Goal: Task Accomplishment & Management: Manage account settings

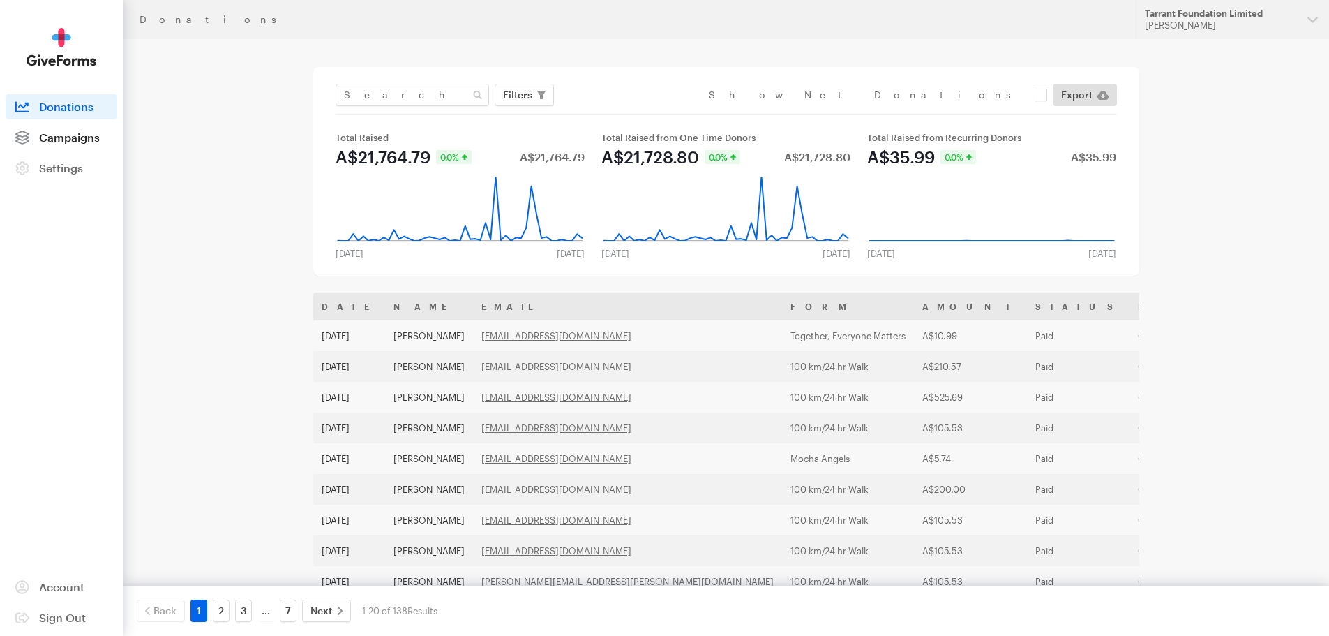
click at [73, 133] on span "Campaigns" at bounding box center [69, 136] width 61 height 13
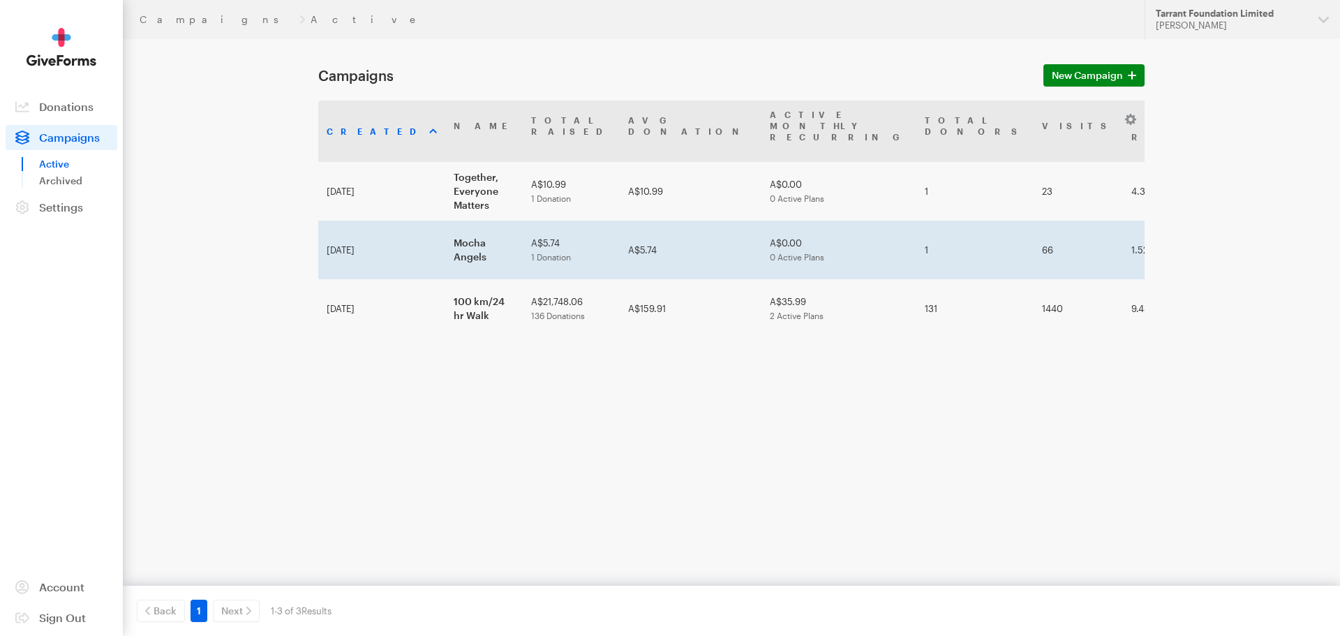
click at [454, 220] on td "Mocha Angels" at bounding box center [483, 249] width 77 height 59
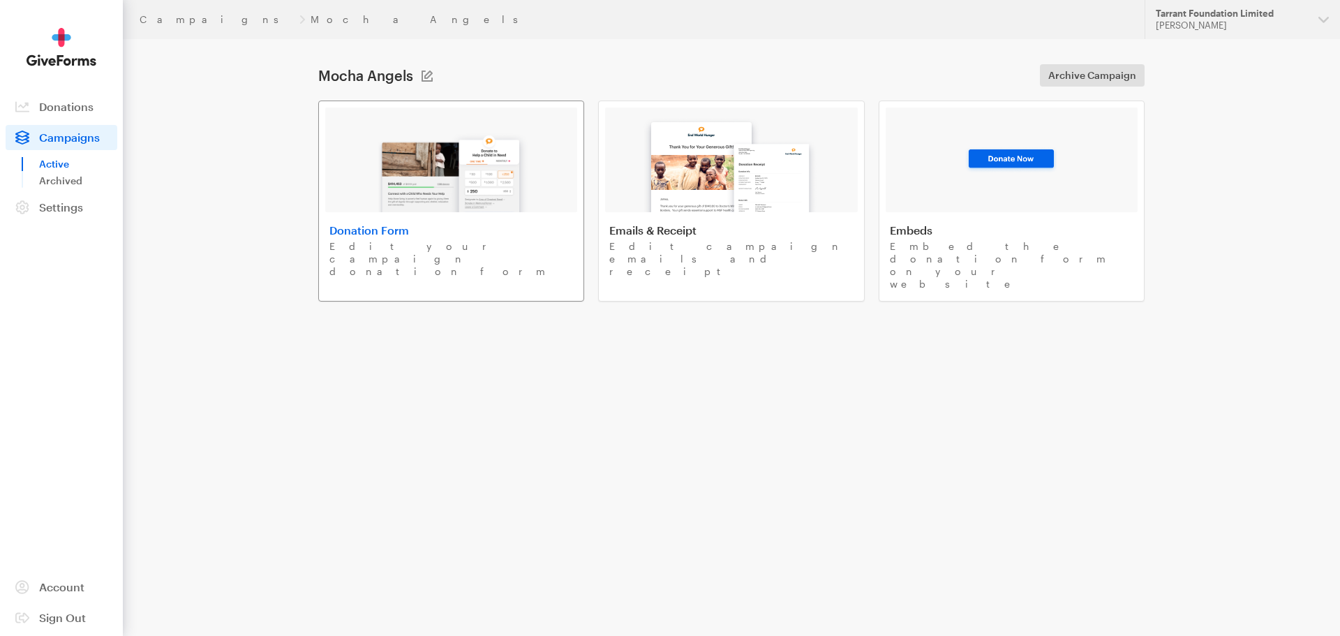
click at [426, 174] on img at bounding box center [451, 167] width 163 height 89
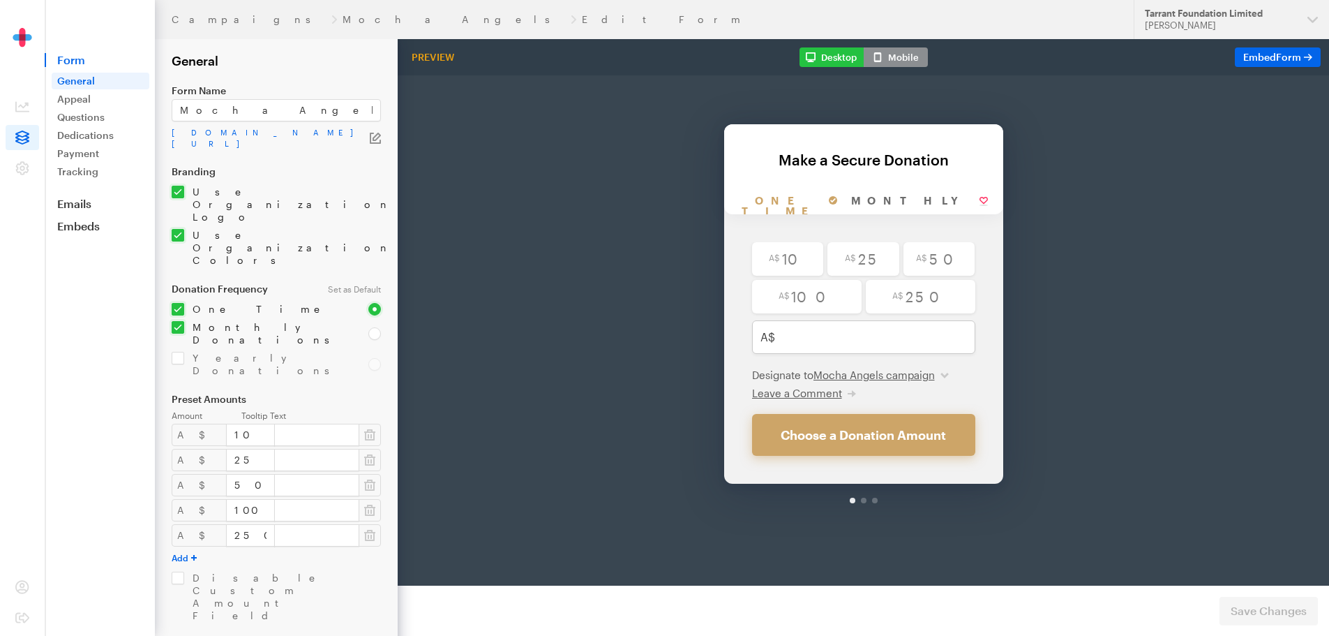
click at [266, 12] on header "Campaigns Mocha Angels Edit Form Updates Support Tarrant Foundation Limited Jen…" at bounding box center [742, 19] width 1174 height 39
click at [343, 17] on link "Mocha Angels" at bounding box center [454, 19] width 223 height 11
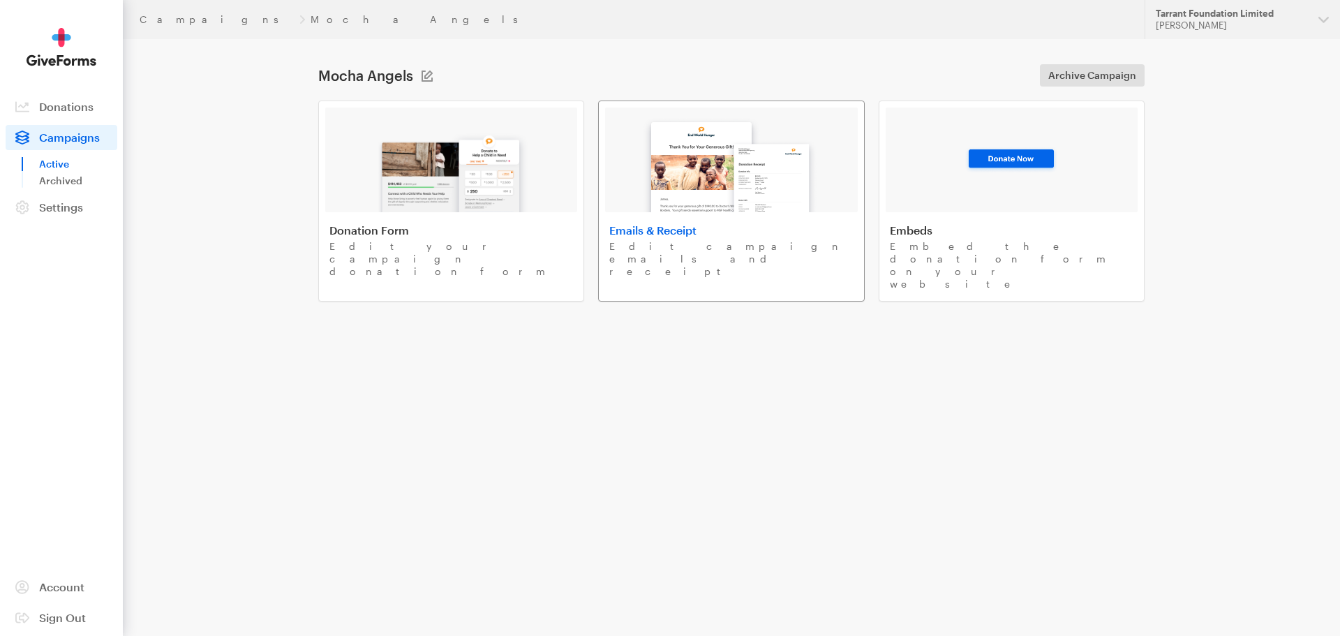
click at [724, 188] on img at bounding box center [731, 160] width 188 height 103
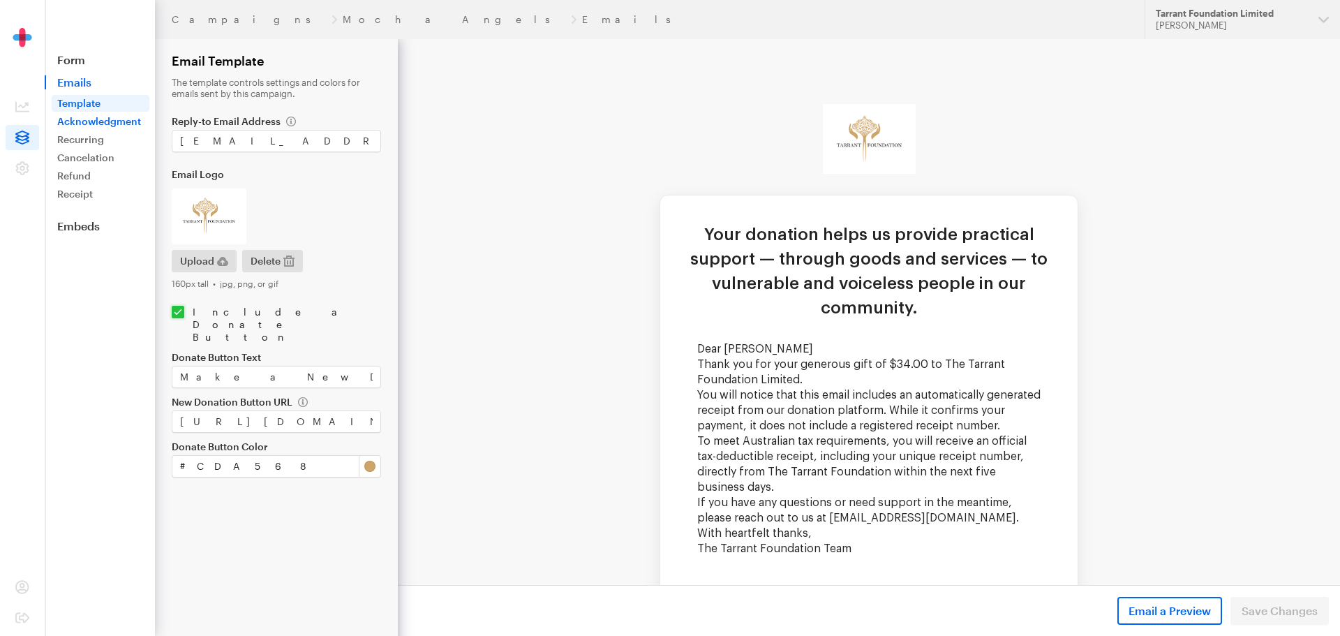
click at [124, 119] on link "Acknowledgment" at bounding box center [101, 121] width 98 height 17
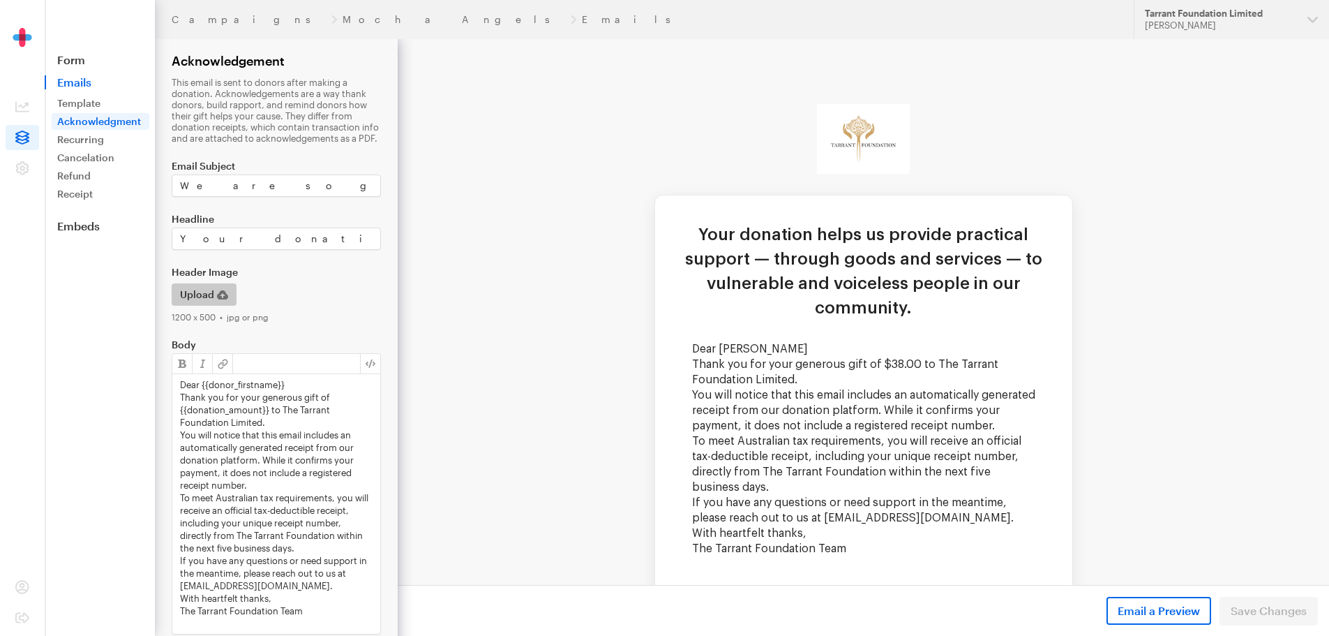
click at [222, 292] on icon "button" at bounding box center [222, 294] width 11 height 9
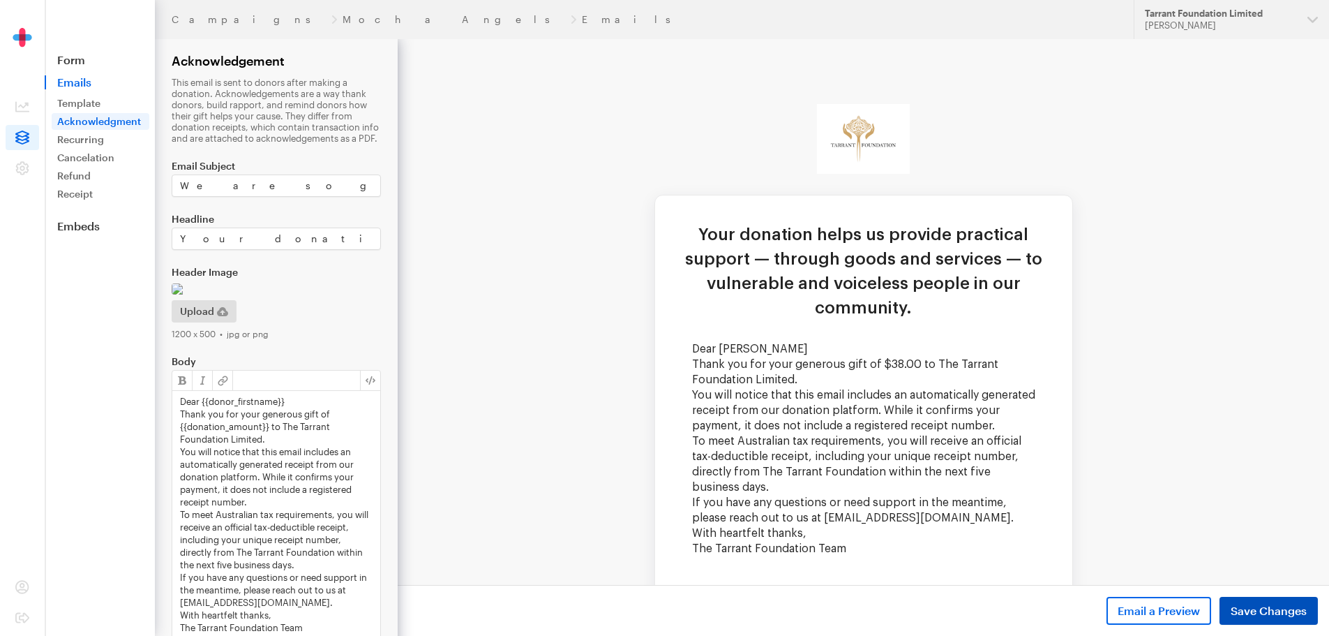
click at [1252, 601] on button "Save Changes" at bounding box center [1269, 611] width 98 height 28
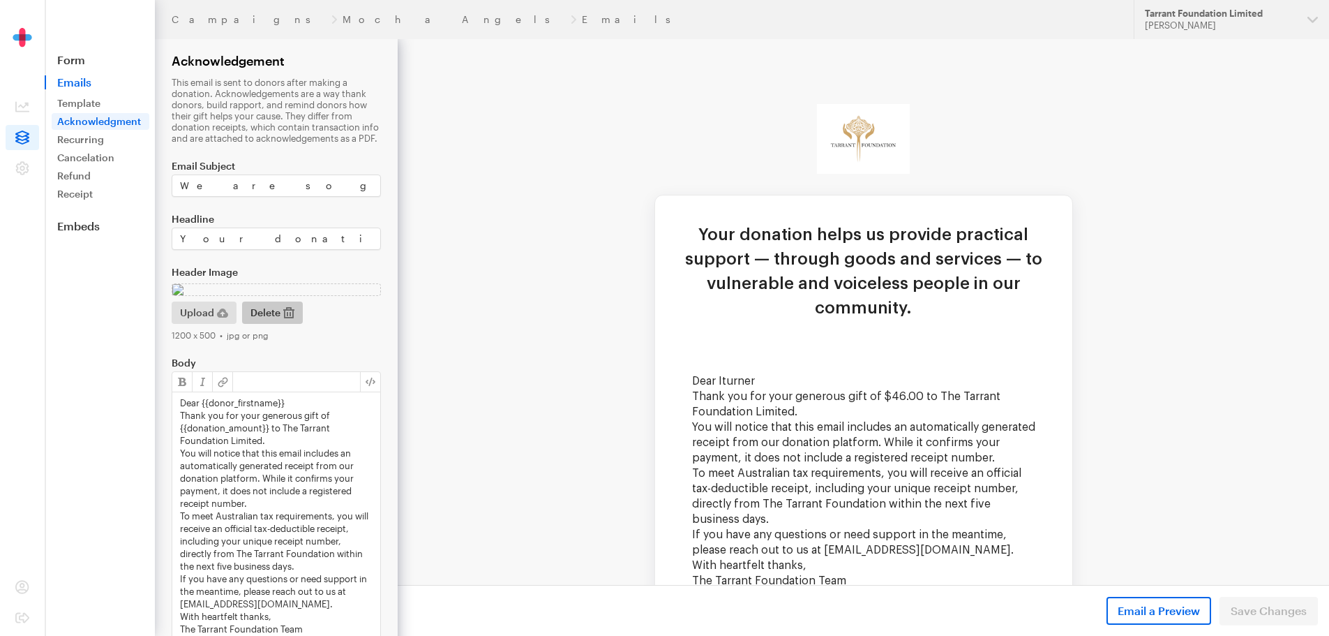
click at [293, 318] on icon "button" at bounding box center [288, 312] width 11 height 11
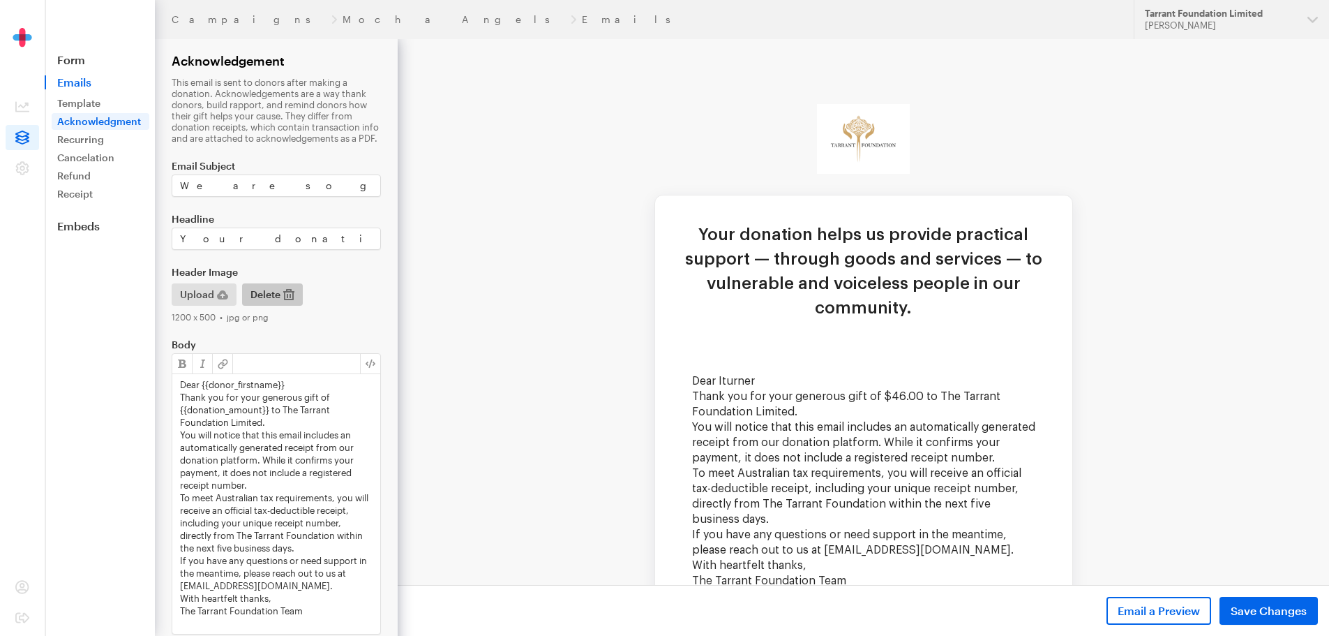
click at [282, 290] on button "Delete" at bounding box center [272, 294] width 61 height 22
click at [207, 293] on span "Upload" at bounding box center [197, 294] width 34 height 17
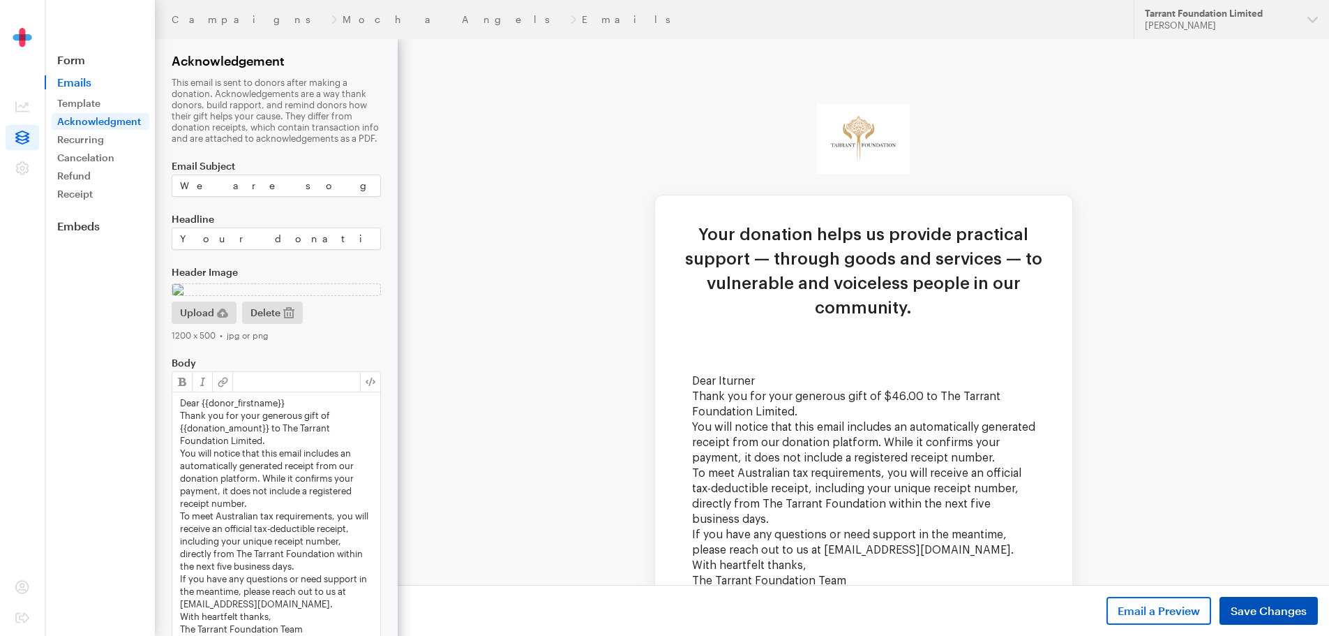
click at [1245, 610] on span "Save Changes" at bounding box center [1269, 610] width 76 height 17
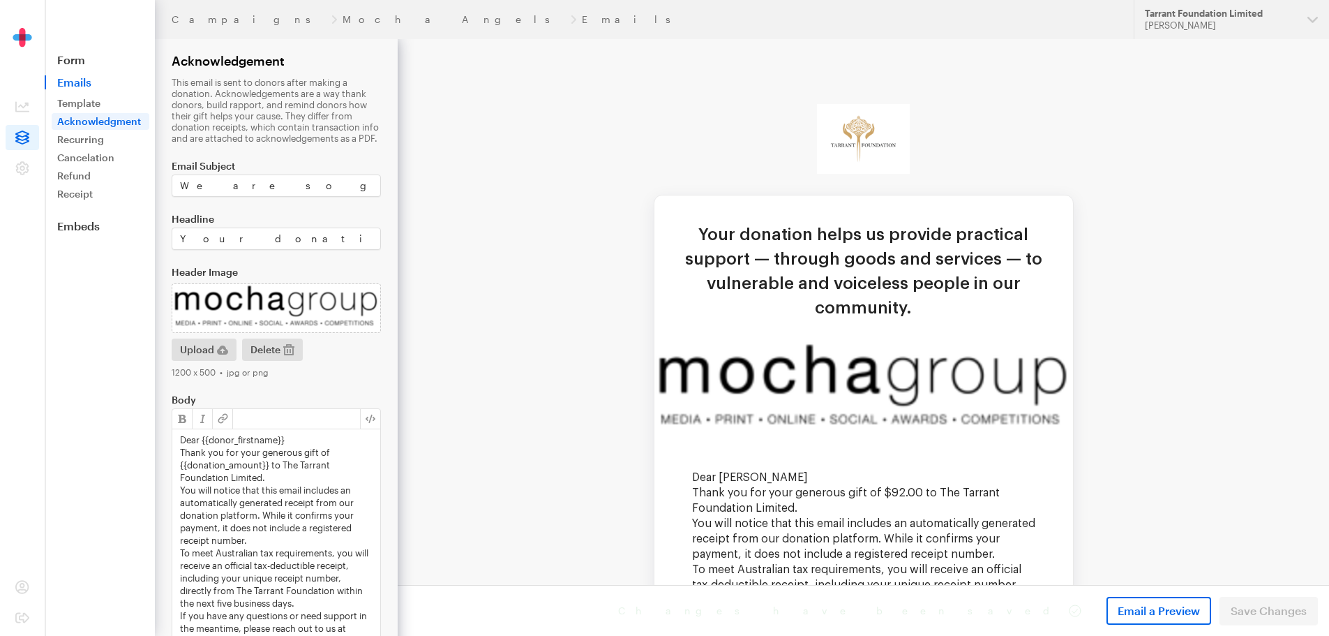
click at [1212, 327] on td "Your donation helps us provide practical support — through goods and services —…" at bounding box center [864, 499] width 932 height 920
click at [287, 324] on img at bounding box center [276, 308] width 209 height 50
click at [239, 316] on img at bounding box center [276, 308] width 209 height 50
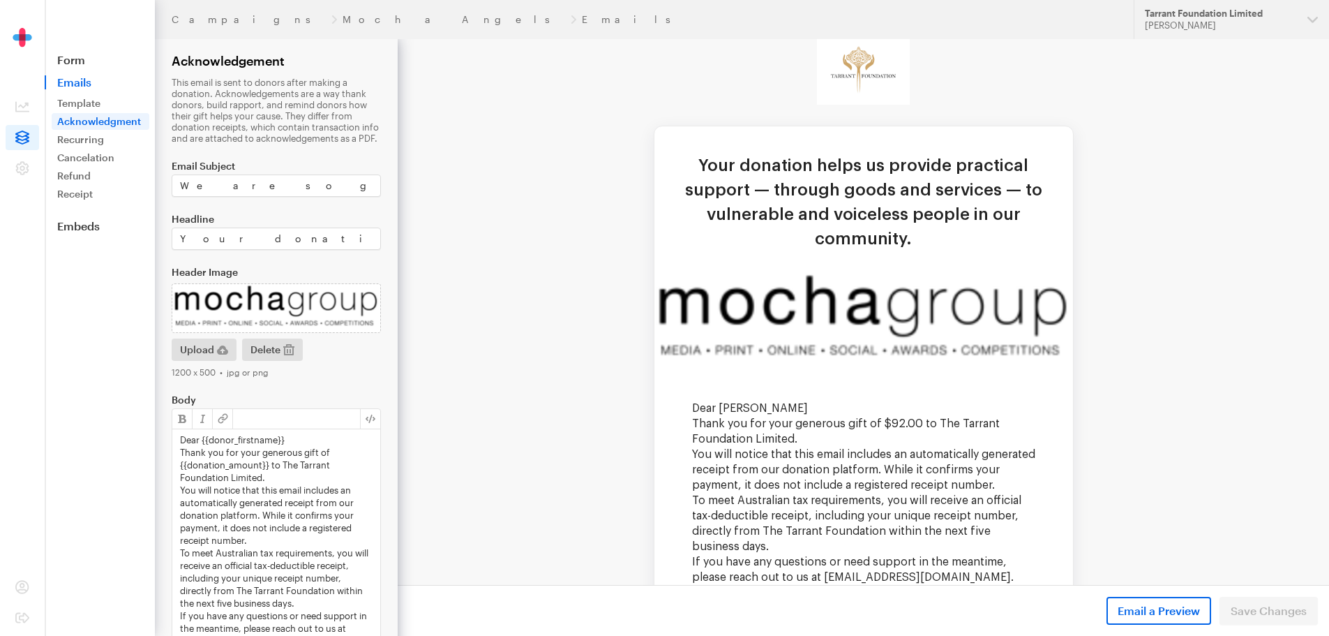
scroll to position [34, 0]
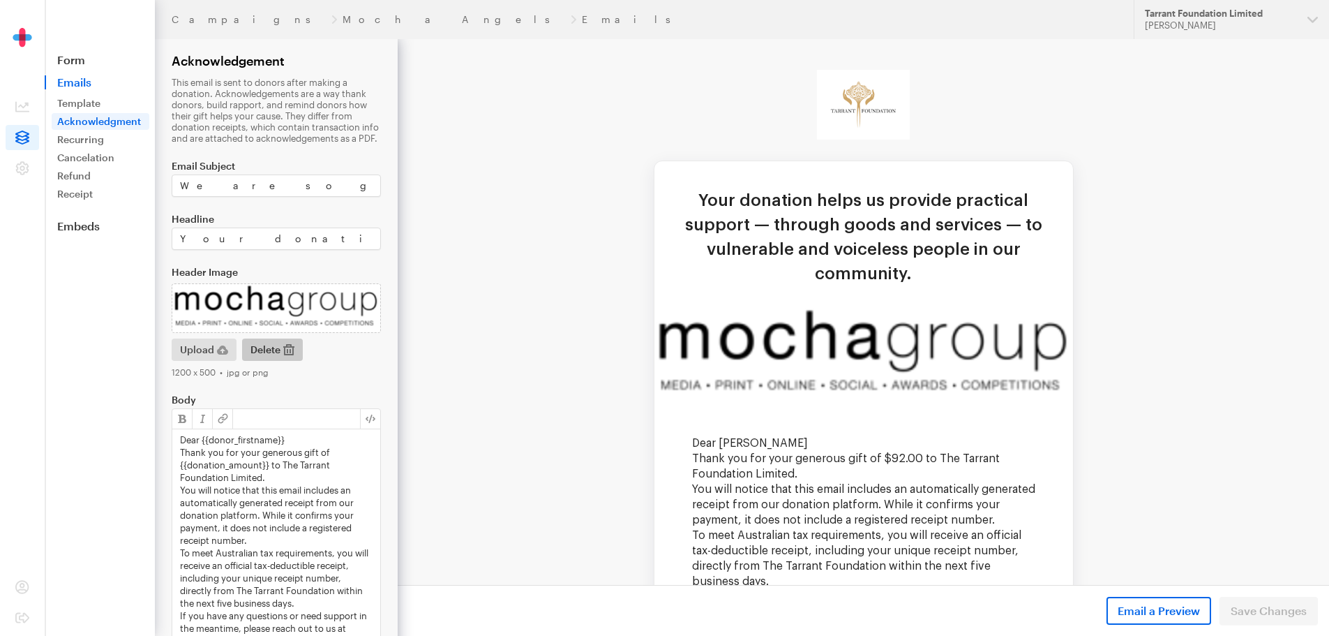
click at [273, 352] on span "Delete" at bounding box center [265, 349] width 30 height 17
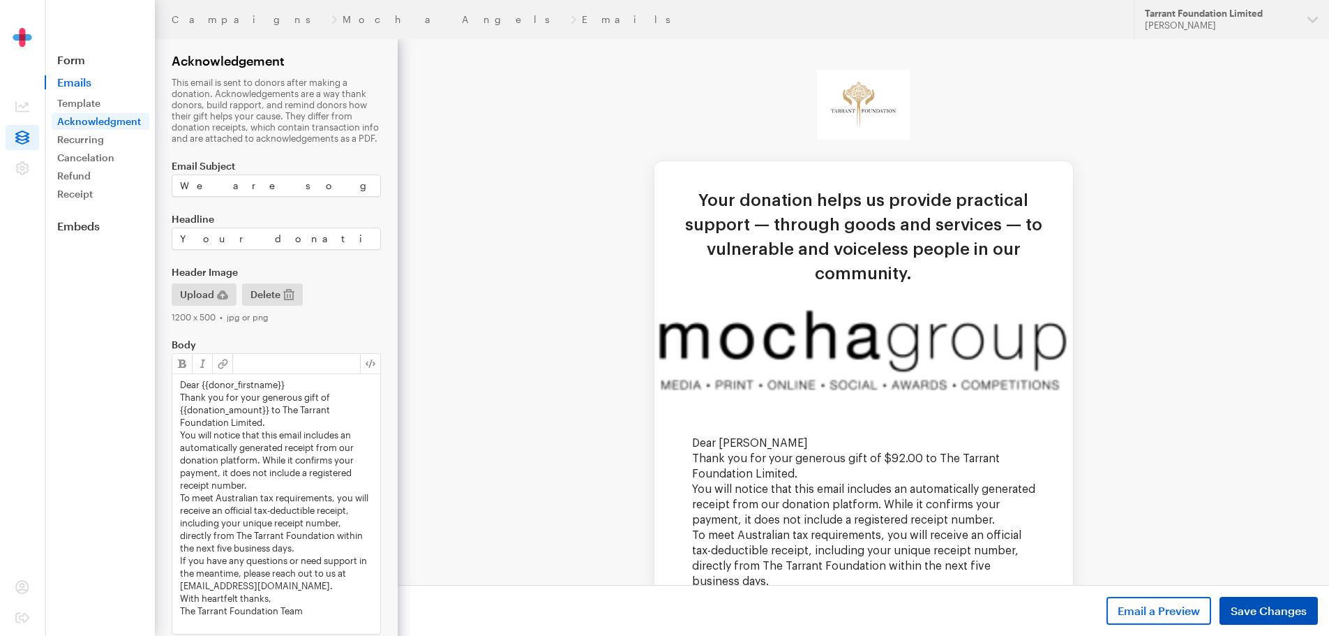
click at [1240, 602] on span "Save Changes" at bounding box center [1269, 610] width 76 height 17
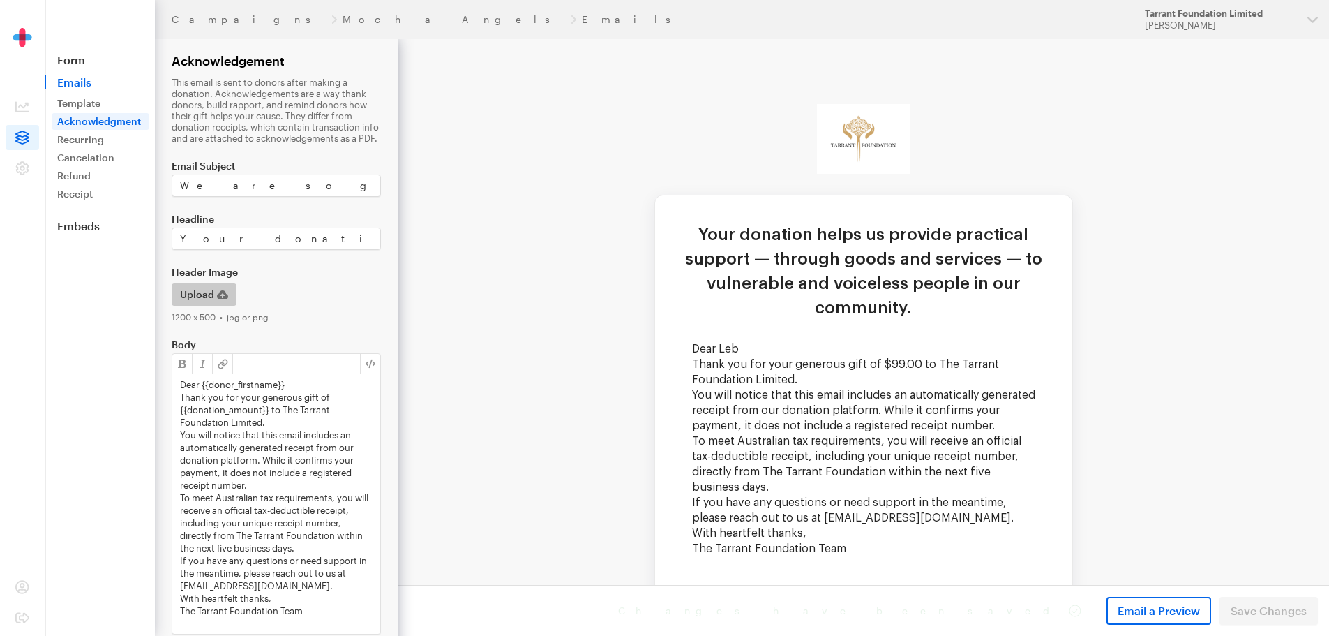
click at [219, 285] on button "Upload" at bounding box center [204, 294] width 65 height 22
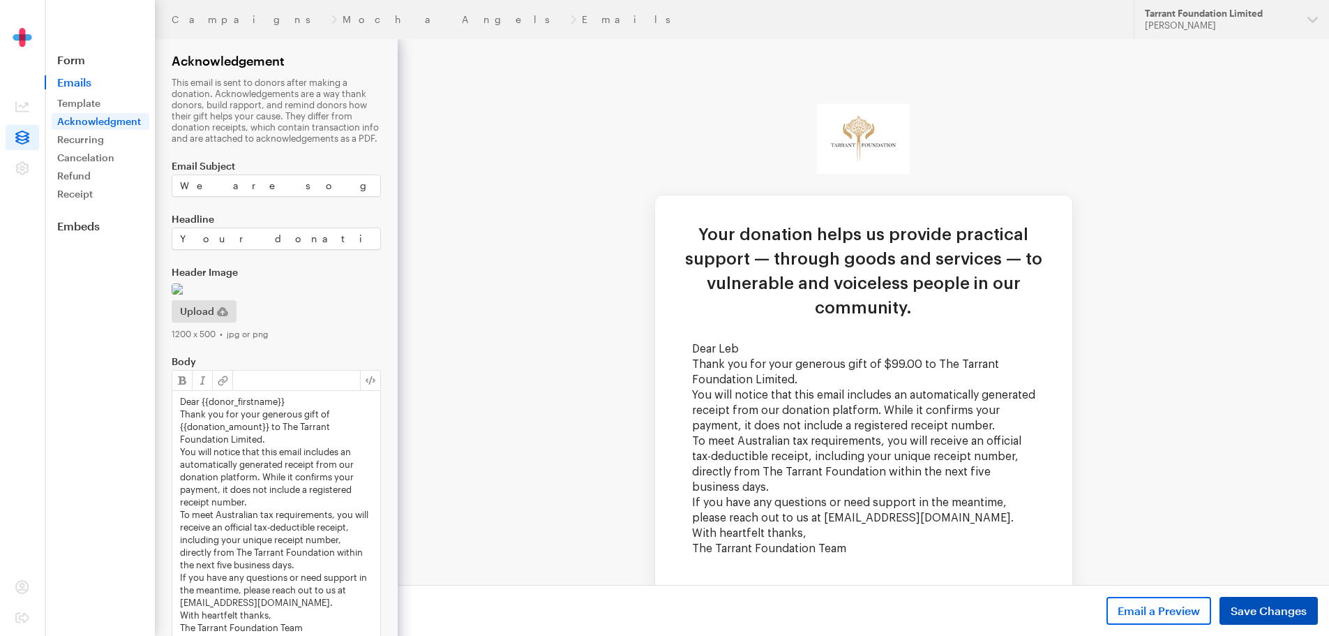
click at [1239, 603] on span "Save Changes" at bounding box center [1269, 610] width 76 height 17
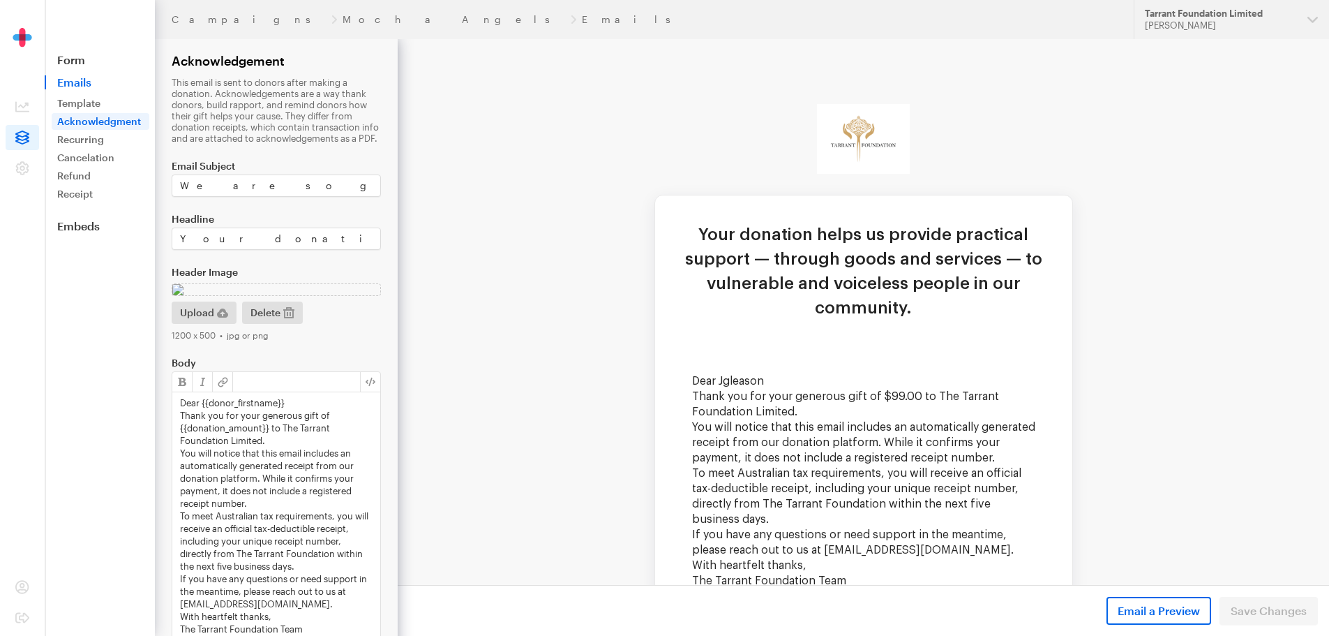
click at [828, 315] on td "Your donation helps us provide practical support — through goods and services —…" at bounding box center [863, 282] width 417 height 119
click at [316, 296] on img at bounding box center [276, 289] width 209 height 13
click at [291, 321] on span "button" at bounding box center [288, 312] width 11 height 17
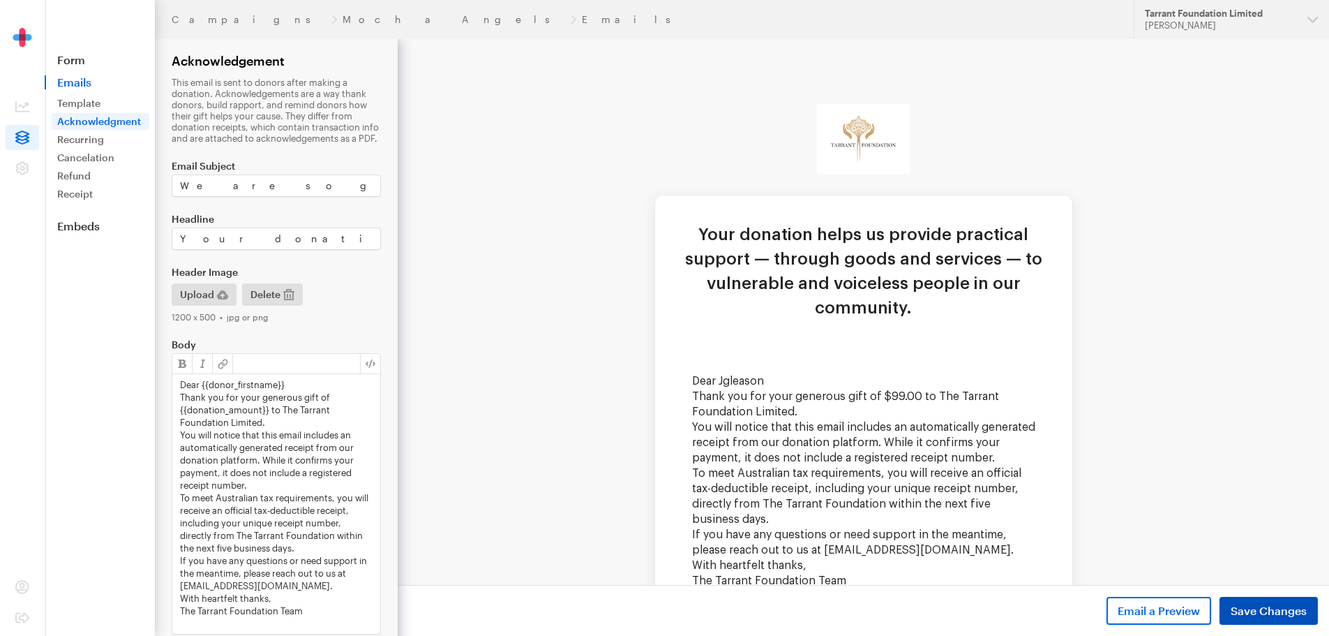
click at [1288, 603] on span "Save Changes" at bounding box center [1269, 610] width 76 height 17
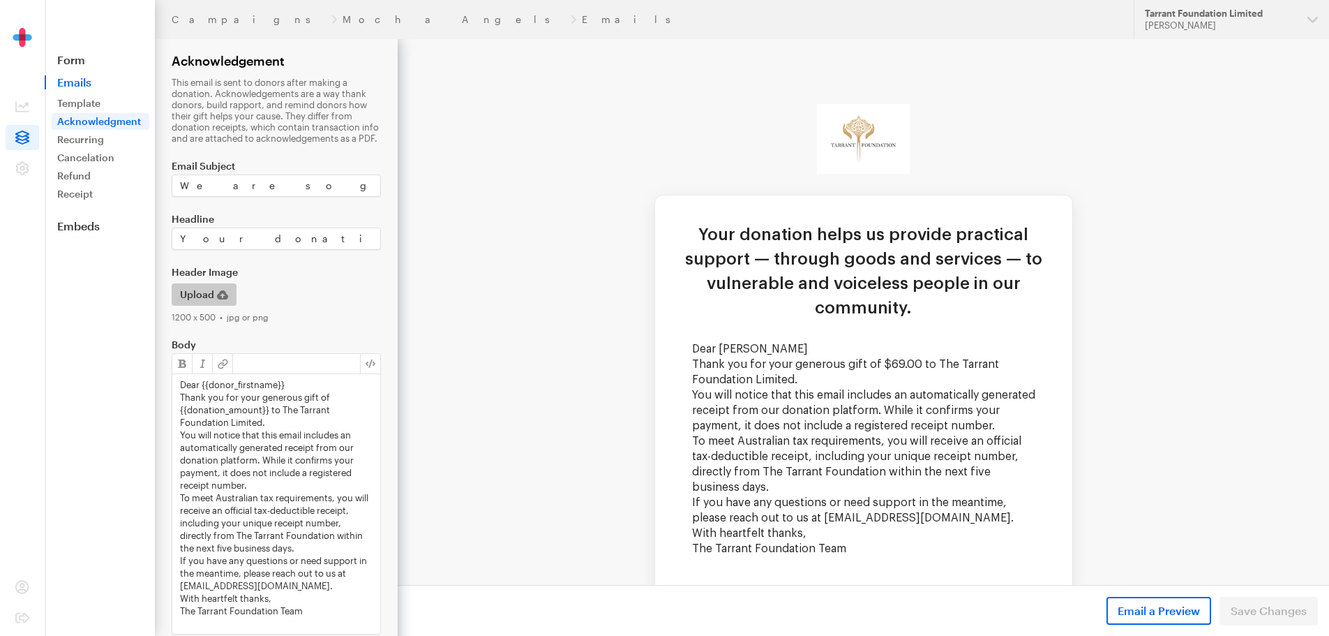
click at [207, 297] on span "Upload" at bounding box center [197, 294] width 34 height 17
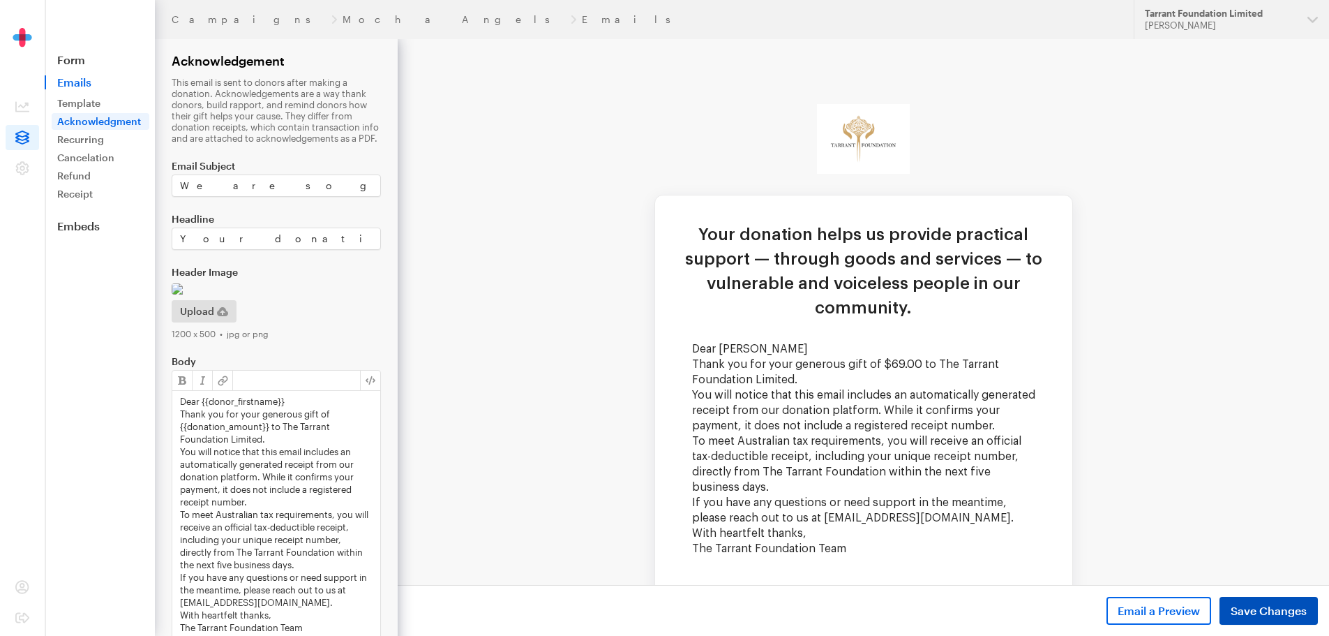
click at [1264, 604] on span "Save Changes" at bounding box center [1269, 610] width 76 height 17
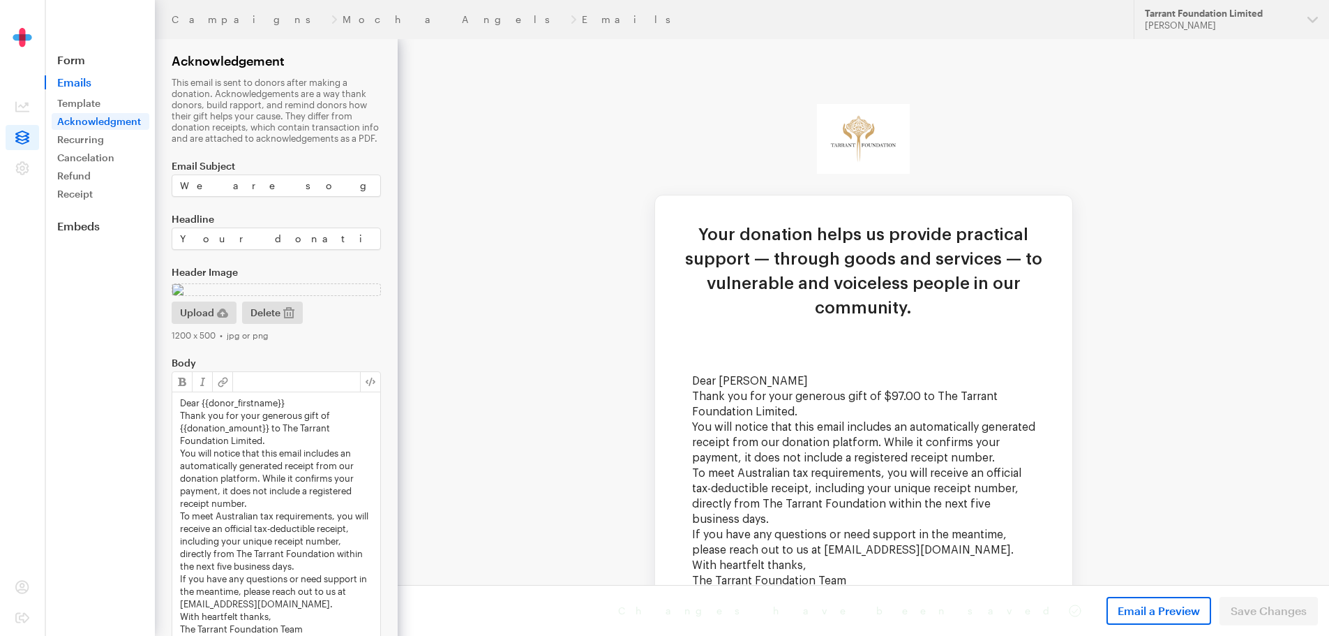
click at [1172, 357] on td "Your donation helps us provide practical support — through goods and services —…" at bounding box center [864, 451] width 932 height 824
click at [864, 341] on img at bounding box center [864, 341] width 0 height 0
click at [275, 321] on span "Delete" at bounding box center [265, 312] width 30 height 17
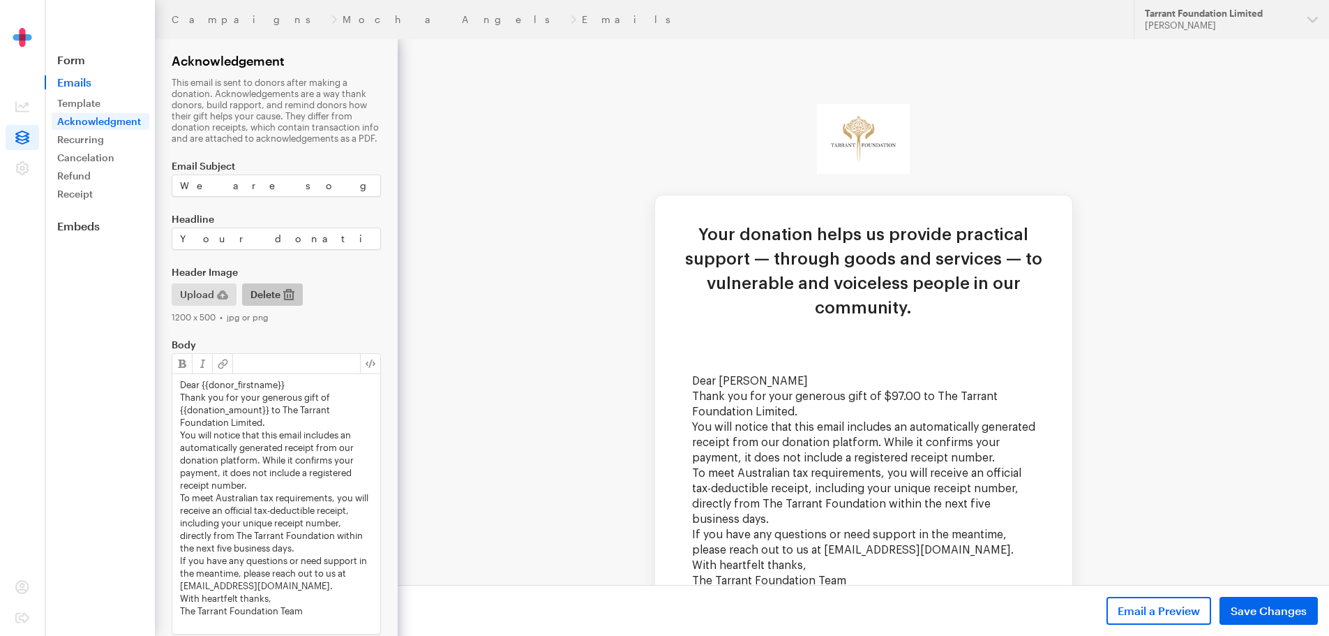
click at [267, 292] on span "Delete" at bounding box center [265, 294] width 30 height 17
click at [204, 293] on span "Upload" at bounding box center [197, 294] width 34 height 17
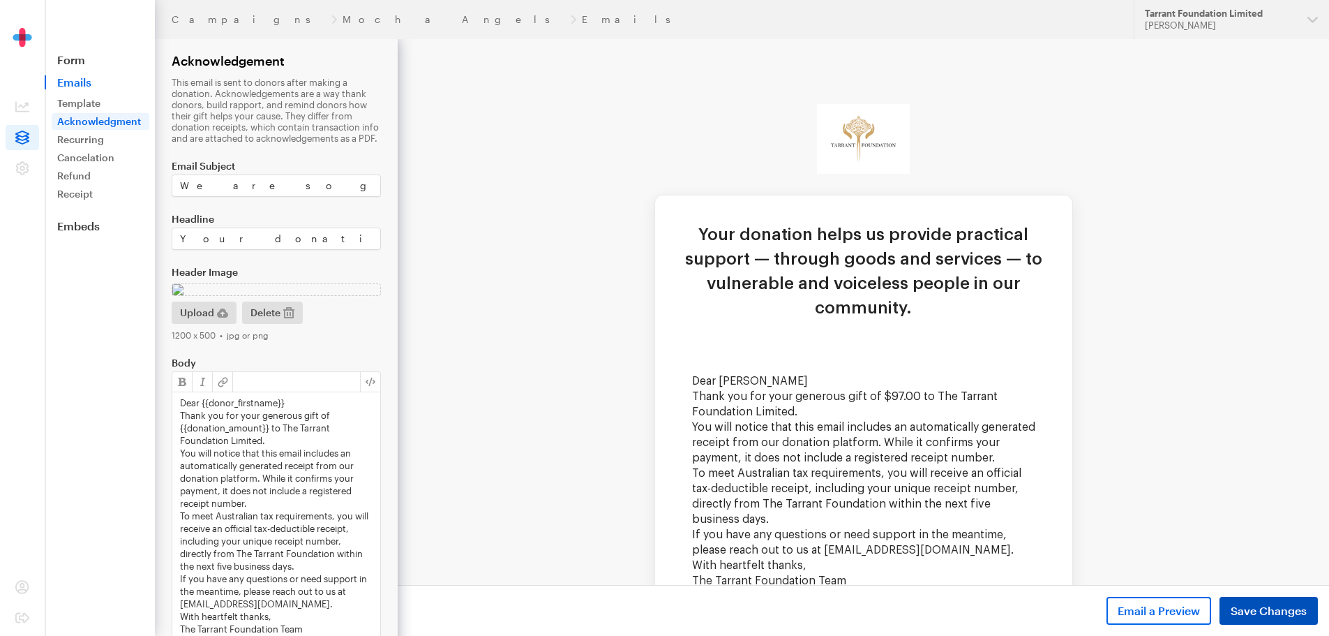
click at [1248, 611] on span "Save Changes" at bounding box center [1269, 610] width 76 height 17
click at [276, 321] on span "Delete" at bounding box center [265, 312] width 30 height 17
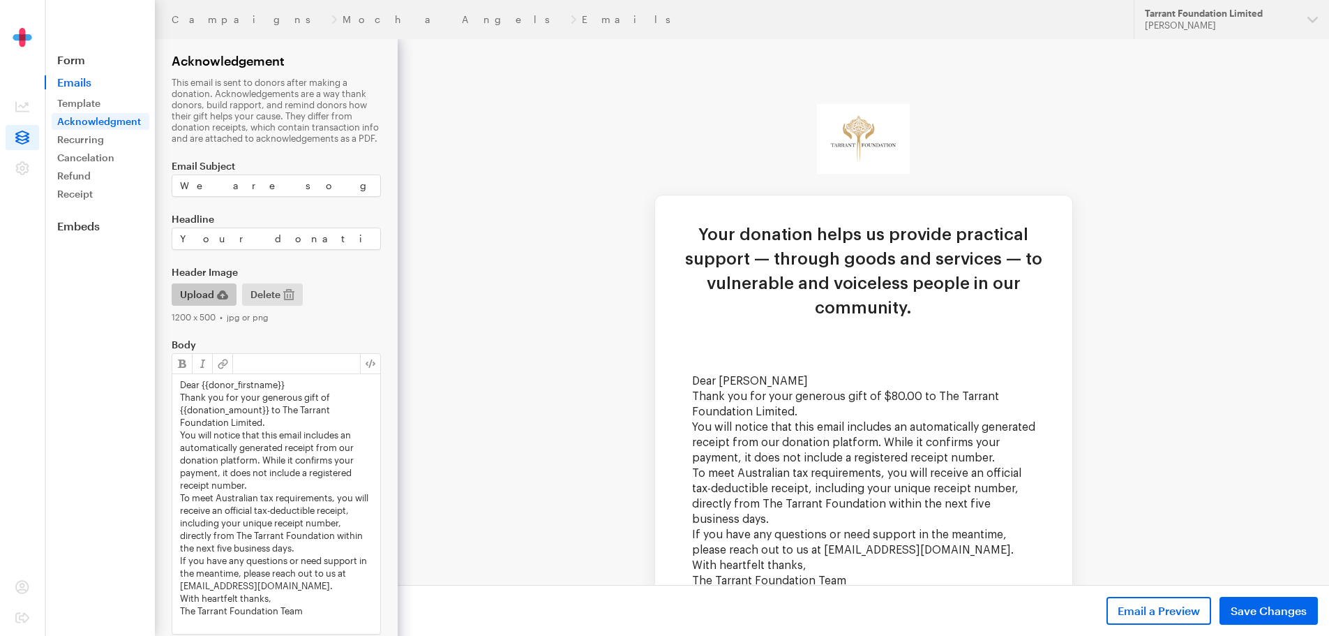
click at [204, 298] on span "Upload" at bounding box center [197, 294] width 34 height 17
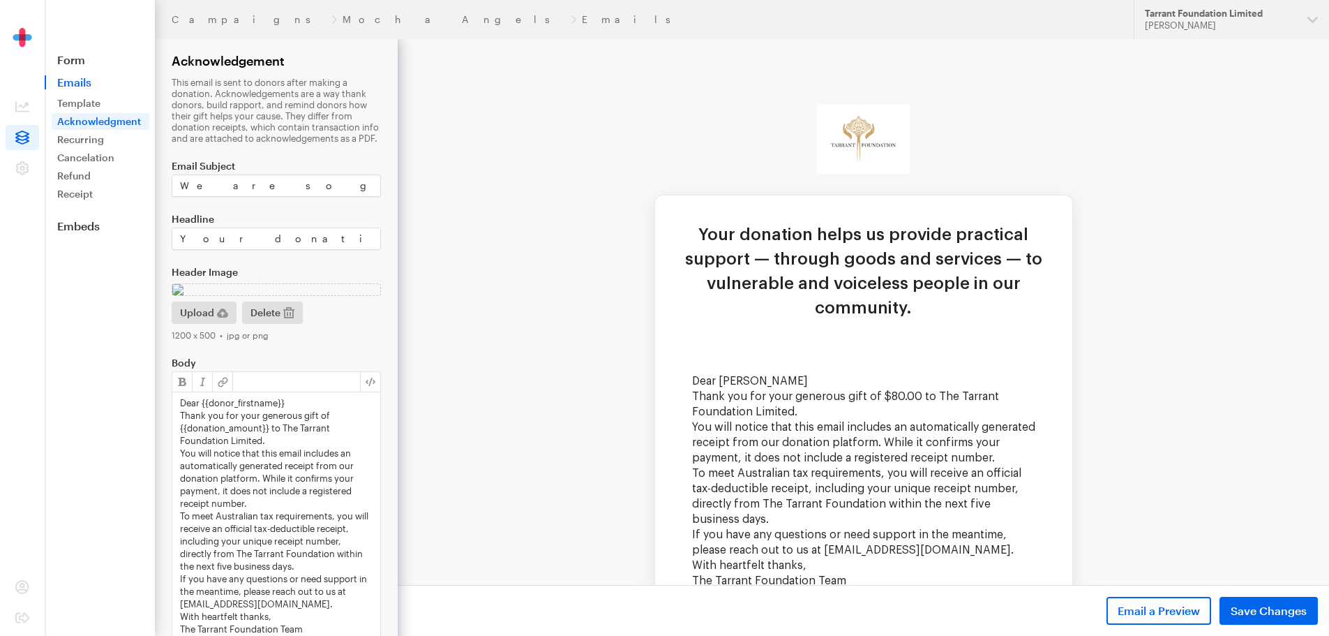
click at [1253, 615] on span "Save Changes" at bounding box center [1269, 610] width 76 height 17
click at [271, 321] on span "Delete" at bounding box center [265, 312] width 30 height 17
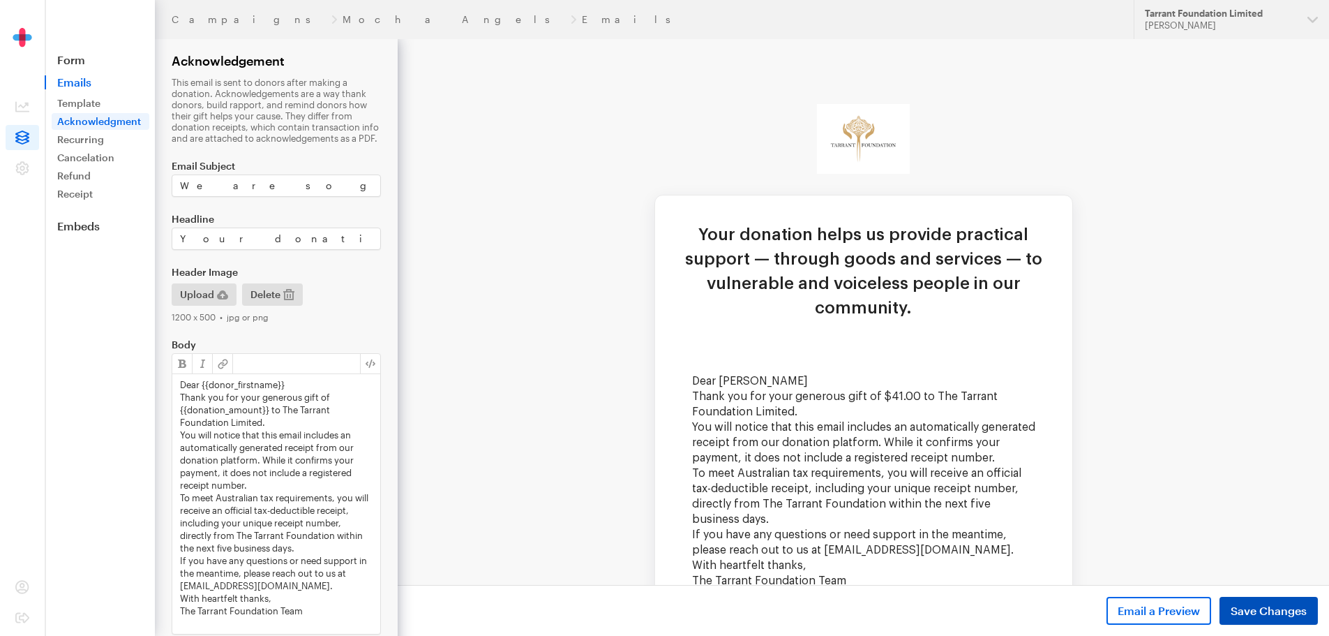
click at [1241, 603] on span "Save Changes" at bounding box center [1269, 610] width 76 height 17
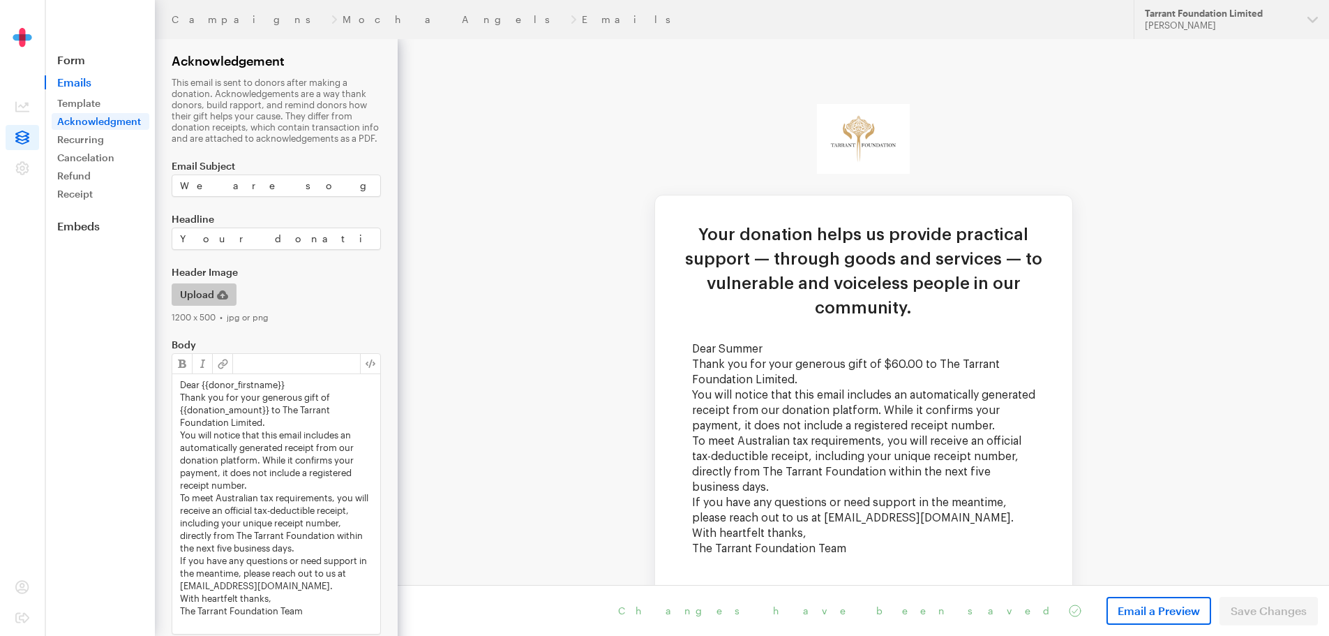
click at [207, 293] on span "Upload" at bounding box center [197, 294] width 34 height 17
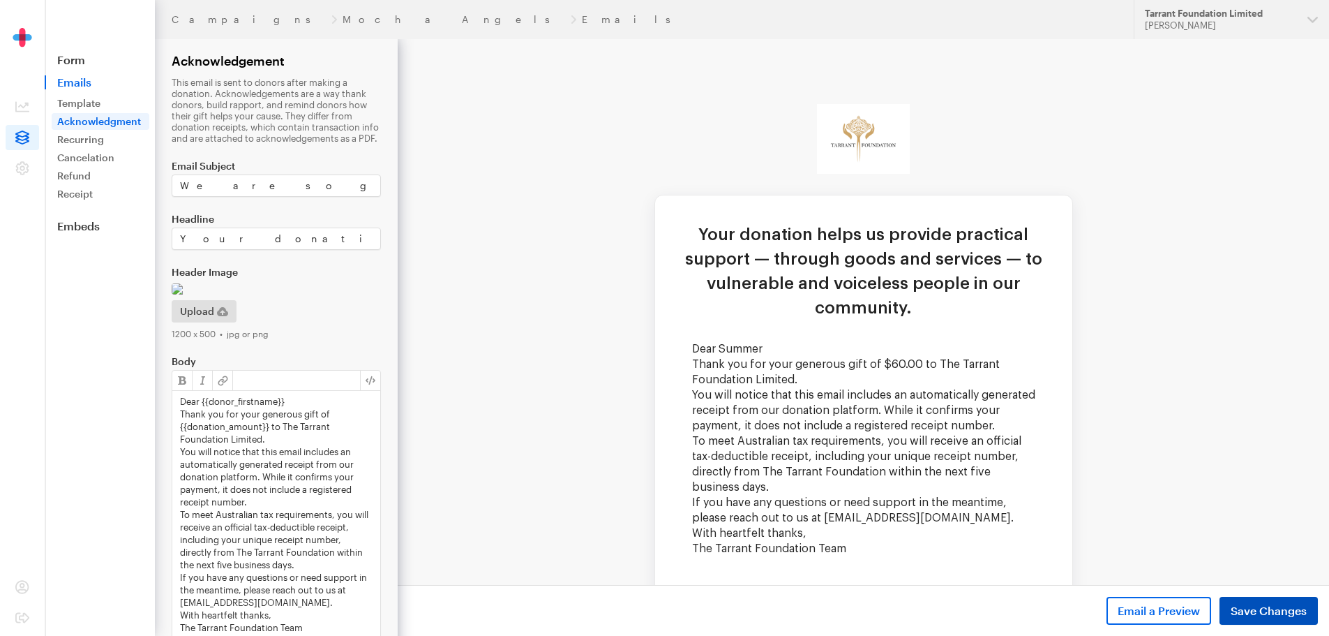
click at [1240, 613] on span "Save Changes" at bounding box center [1269, 610] width 76 height 17
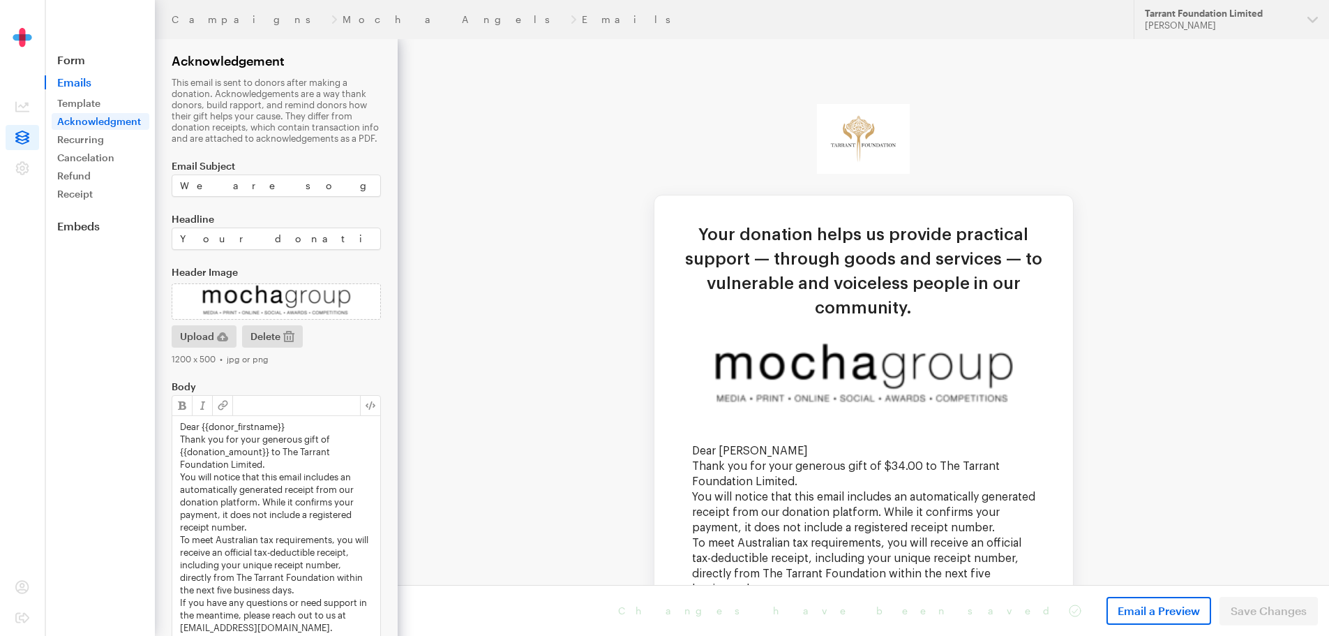
click at [1255, 307] on td "Your donation helps us provide practical support — through goods and services —…" at bounding box center [864, 486] width 932 height 894
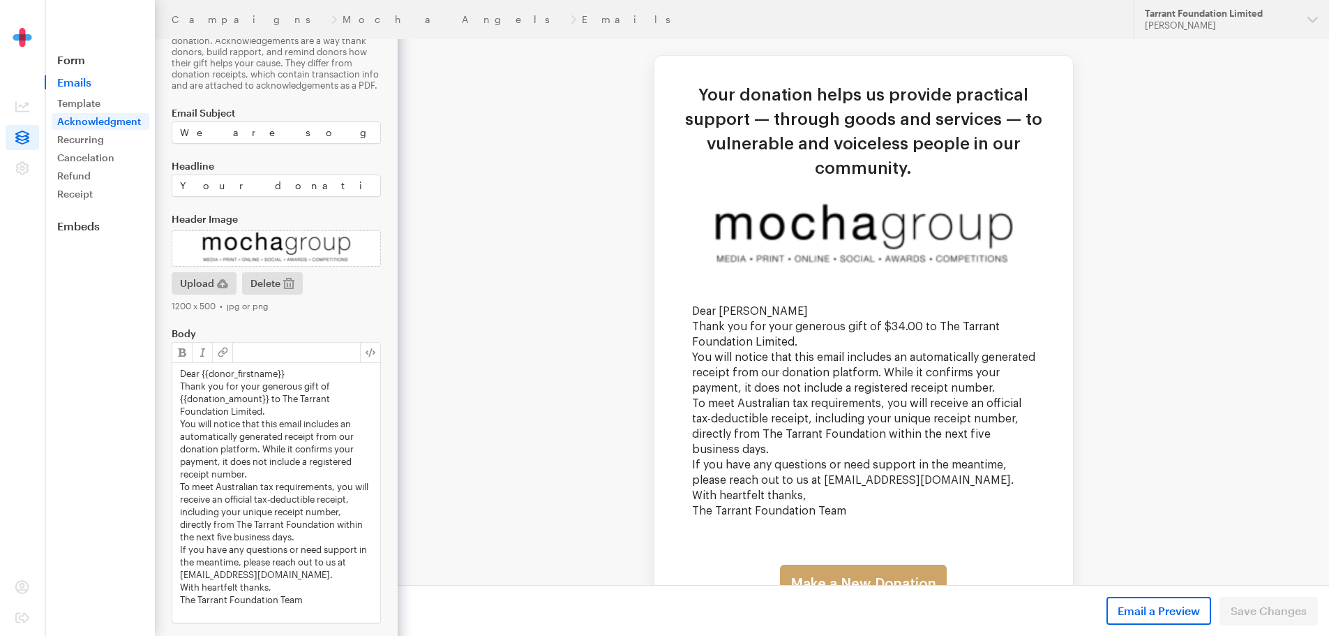
scroll to position [154, 0]
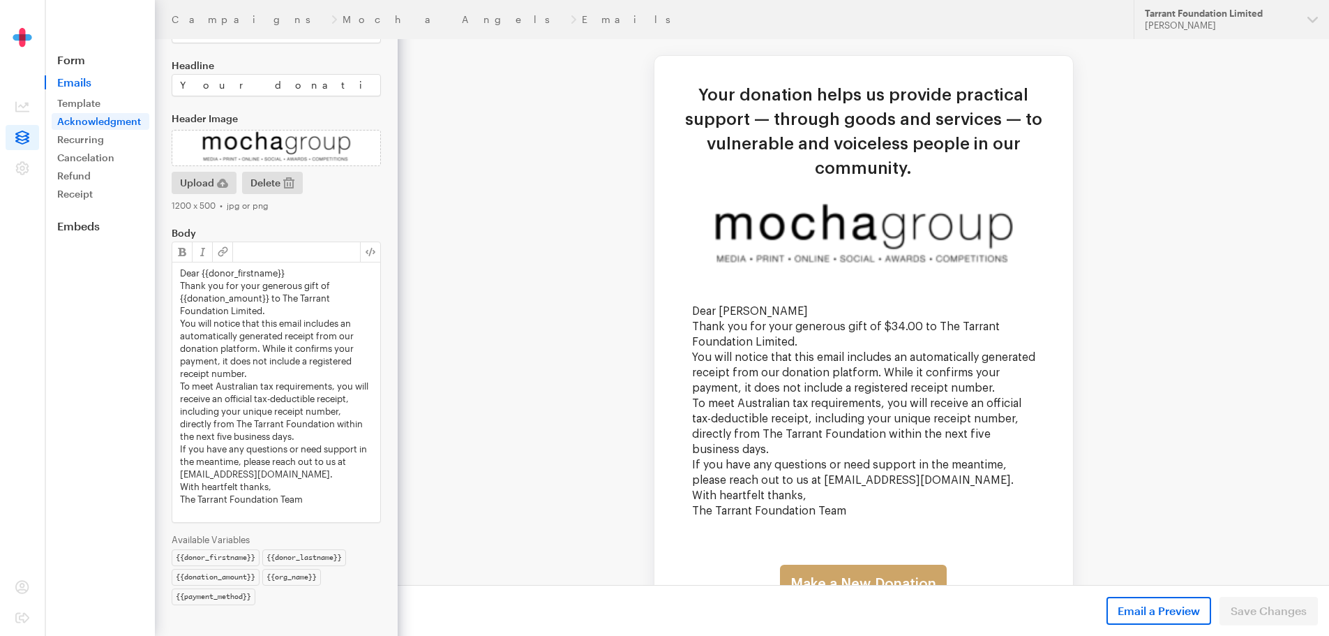
click at [276, 500] on p "The Tarrant Foundation Team" at bounding box center [276, 499] width 193 height 13
click at [318, 496] on p "The Tarrant Foundation Team" at bounding box center [276, 499] width 193 height 13
click at [364, 606] on form "Campaigns Mocha Angels Emails Acknowledgement This email is sent to donors afte…" at bounding box center [199, 240] width 398 height 789
click at [1264, 605] on span "Save Changes" at bounding box center [1269, 610] width 76 height 17
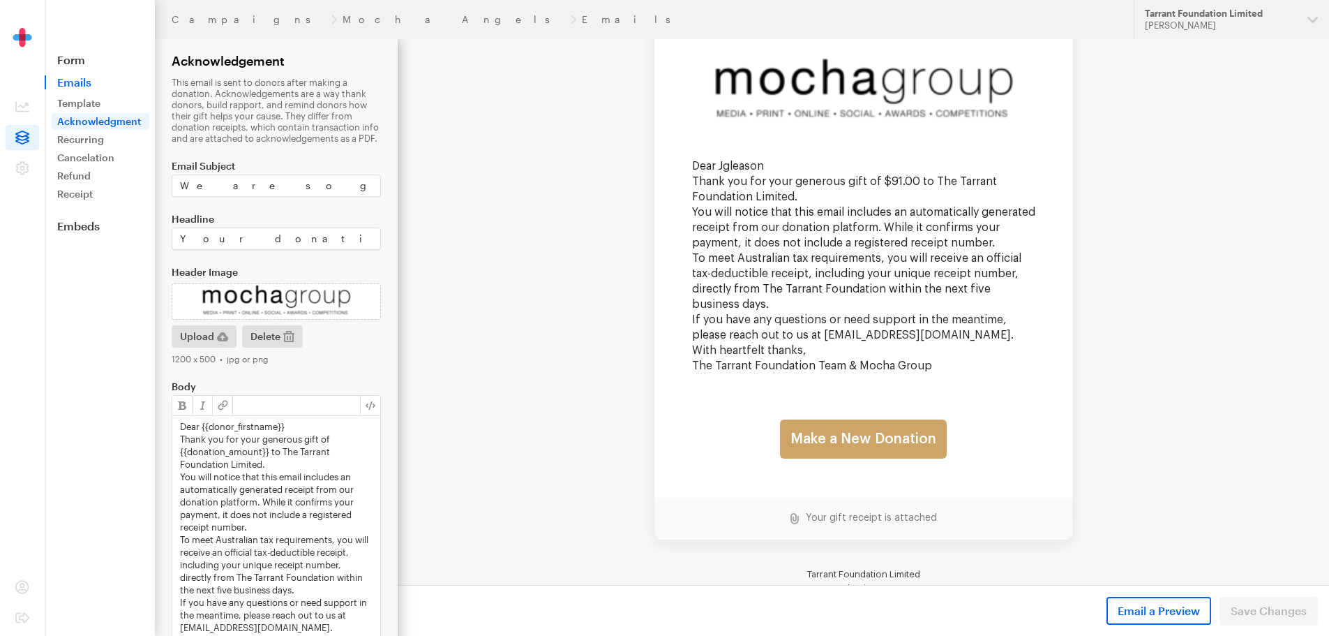
scroll to position [357, 0]
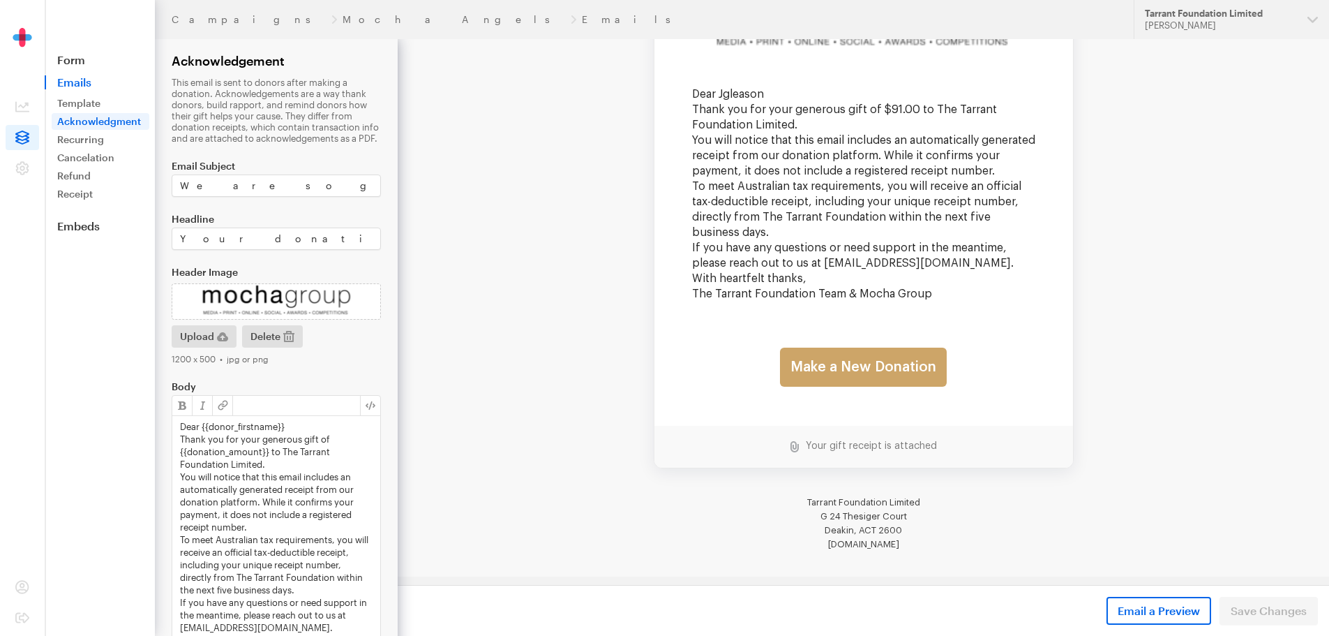
click at [301, 428] on p "Dear {{donor_firstname}}" at bounding box center [276, 426] width 193 height 13
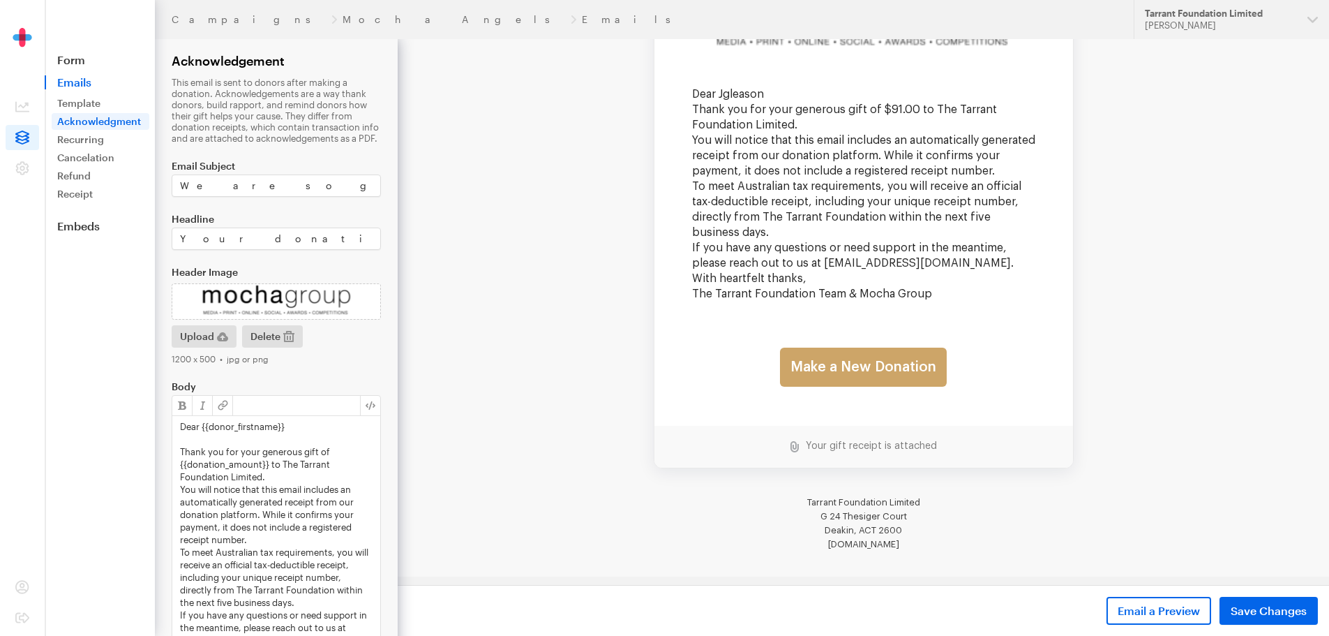
click at [299, 474] on p "Thank you for your generous gift of {{donation_amount}} to The Tarrant Foundati…" at bounding box center [276, 464] width 193 height 38
click at [269, 555] on p "You will notice that this email includes an automatically generated receipt fro…" at bounding box center [276, 526] width 193 height 63
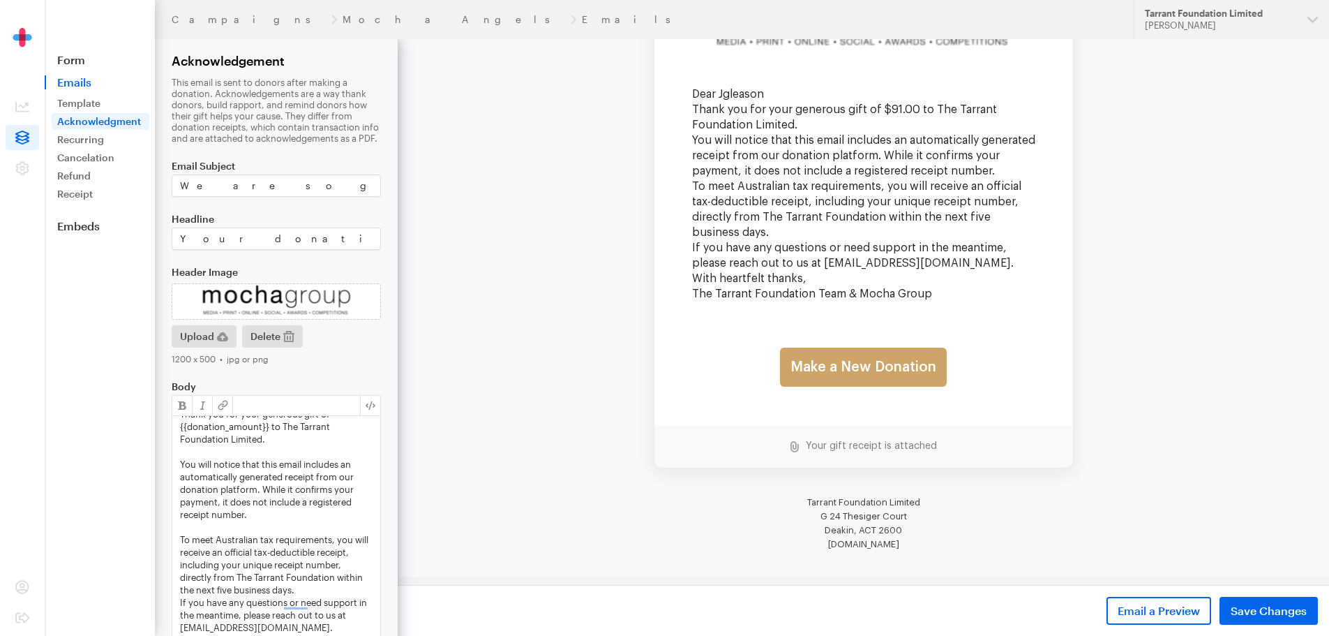
click at [281, 574] on p "To meet Australian tax requirements, you will receive an official tax-deductibl…" at bounding box center [276, 564] width 193 height 63
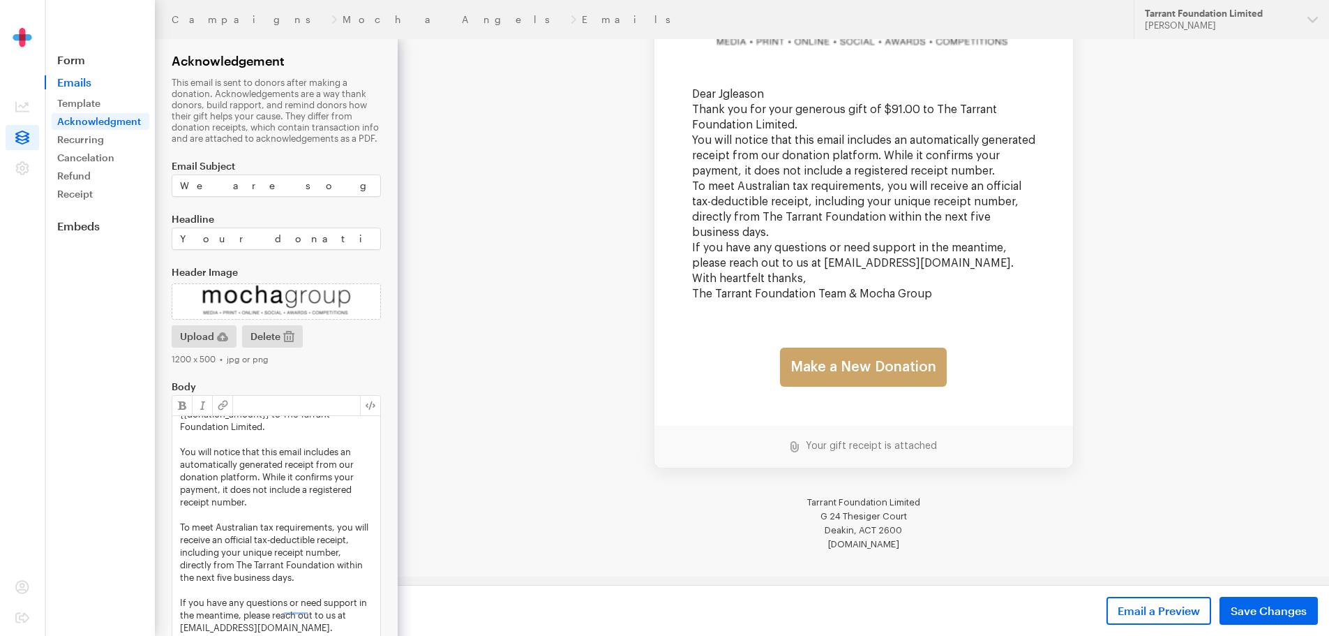
scroll to position [75, 0]
click at [330, 619] on p "If you have any questions or need support in the meantime, please reach out to …" at bounding box center [276, 615] width 193 height 38
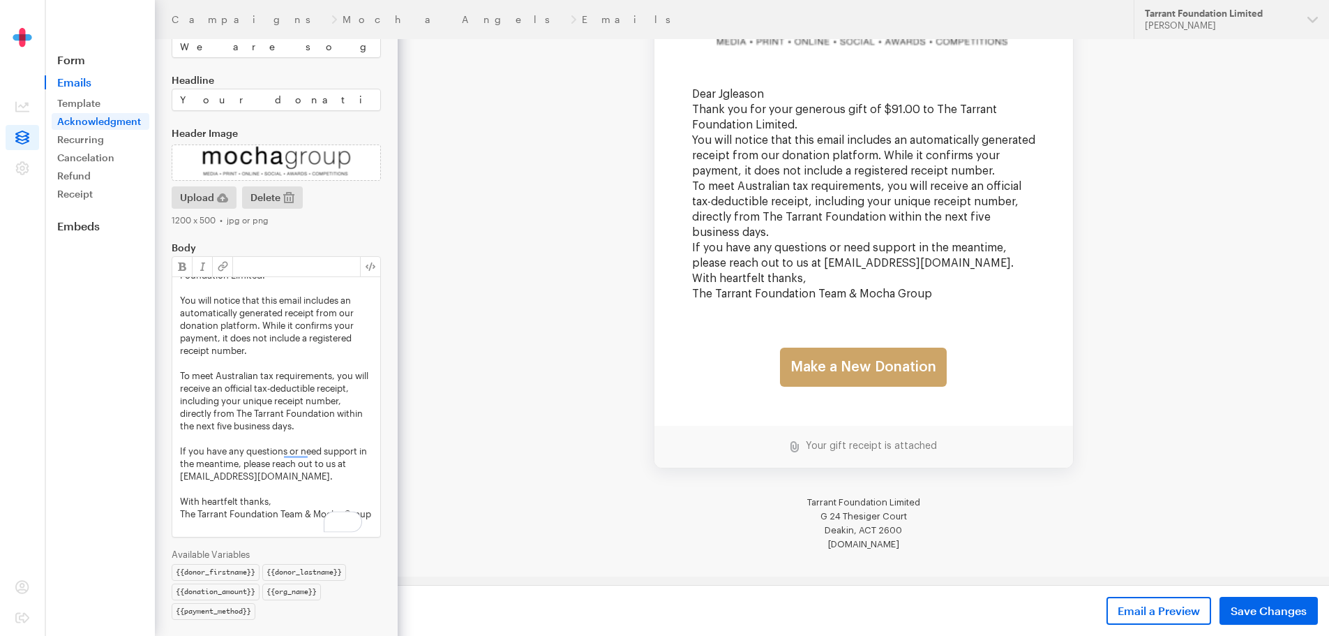
scroll to position [140, 0]
click at [276, 494] on p "With heartfelt thanks," at bounding box center [276, 500] width 193 height 13
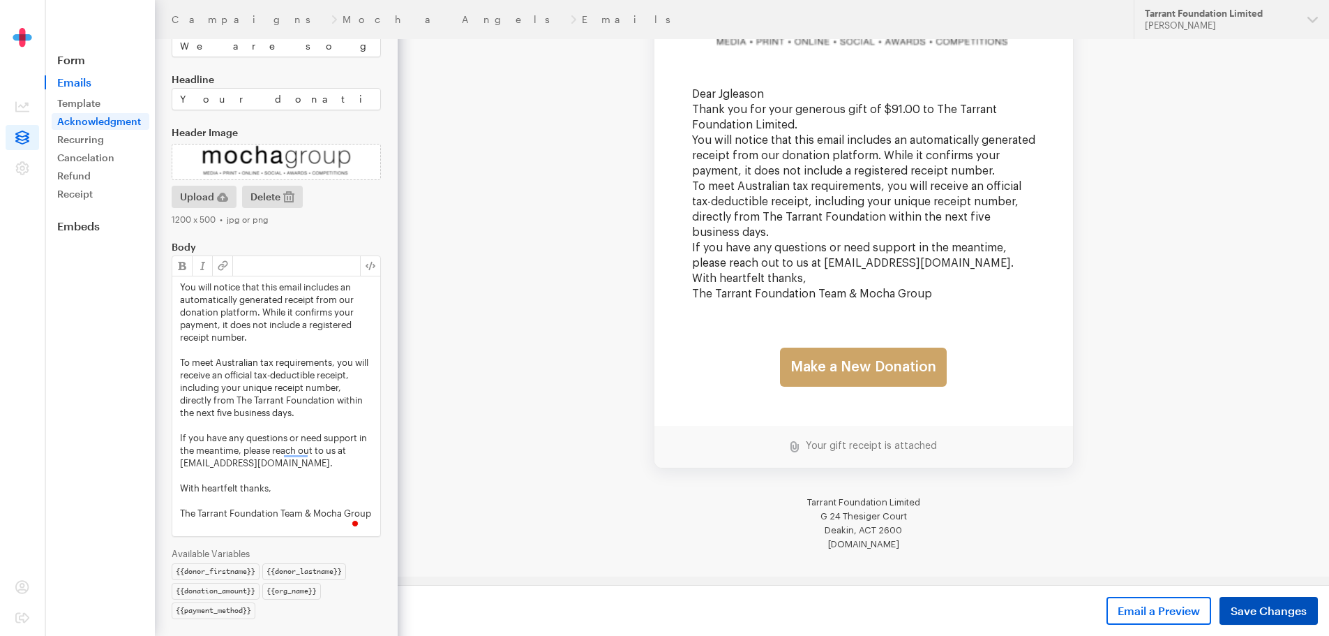
click at [1252, 606] on span "Save Changes" at bounding box center [1269, 610] width 76 height 17
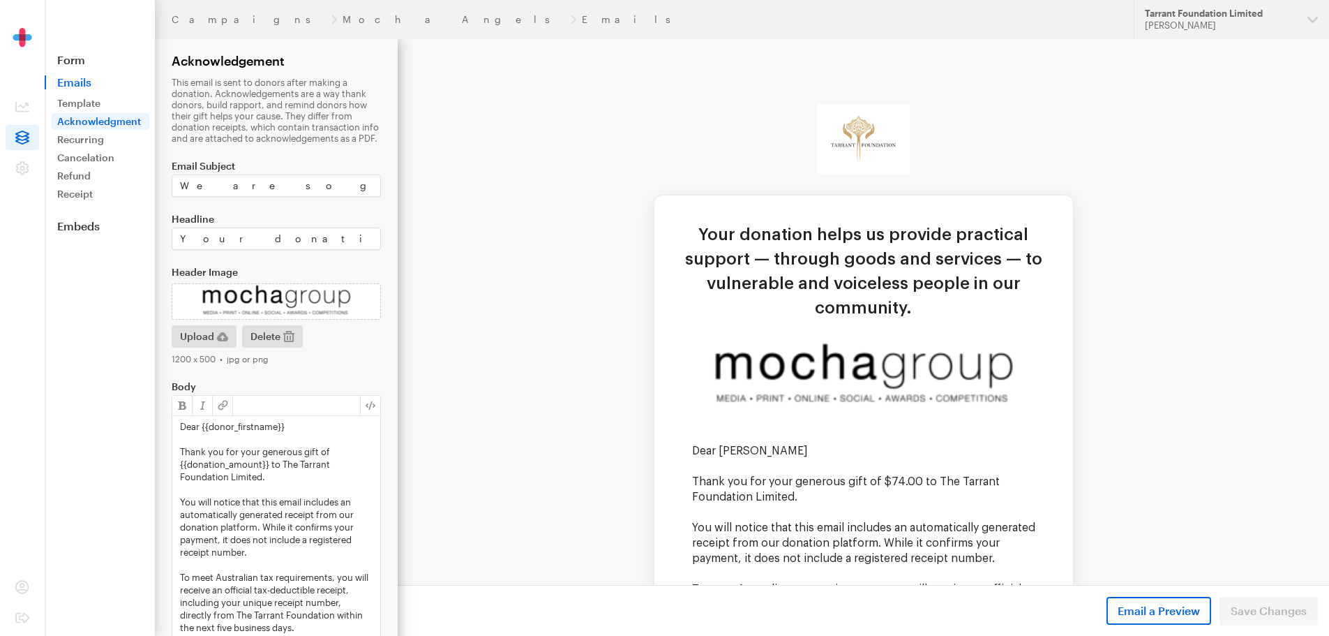
click at [1221, 417] on td "Your donation helps us provide practical support — through goods and services —…" at bounding box center [864, 532] width 932 height 986
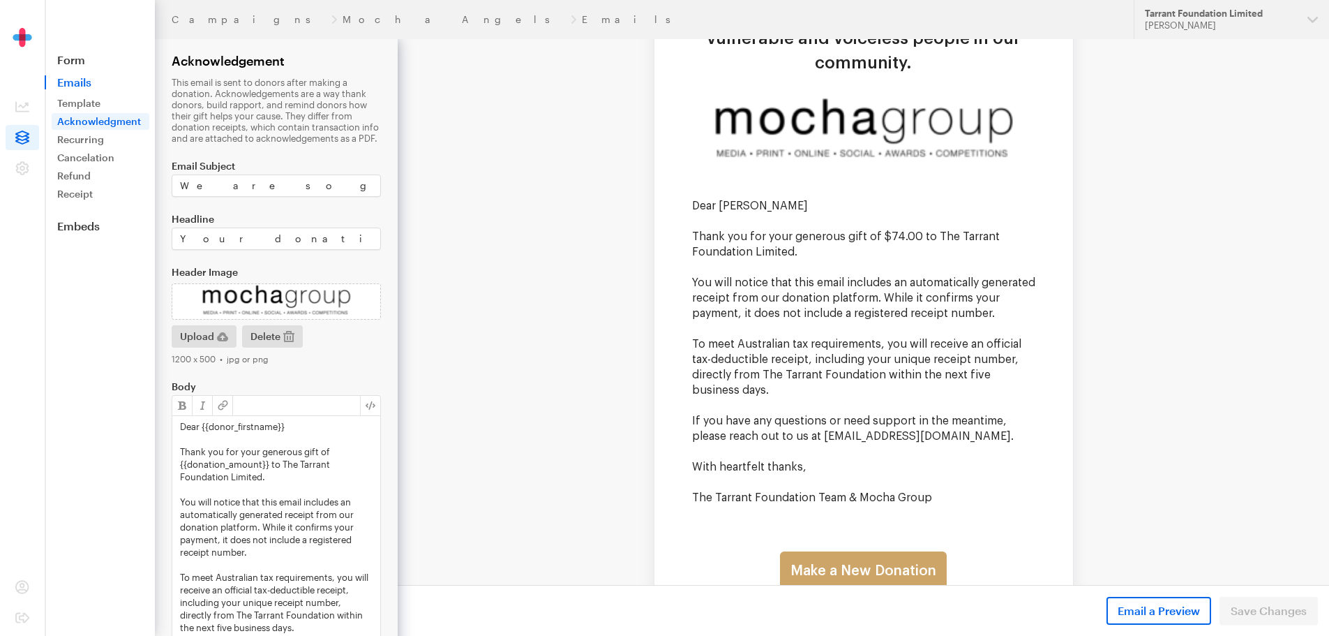
scroll to position [279, 0]
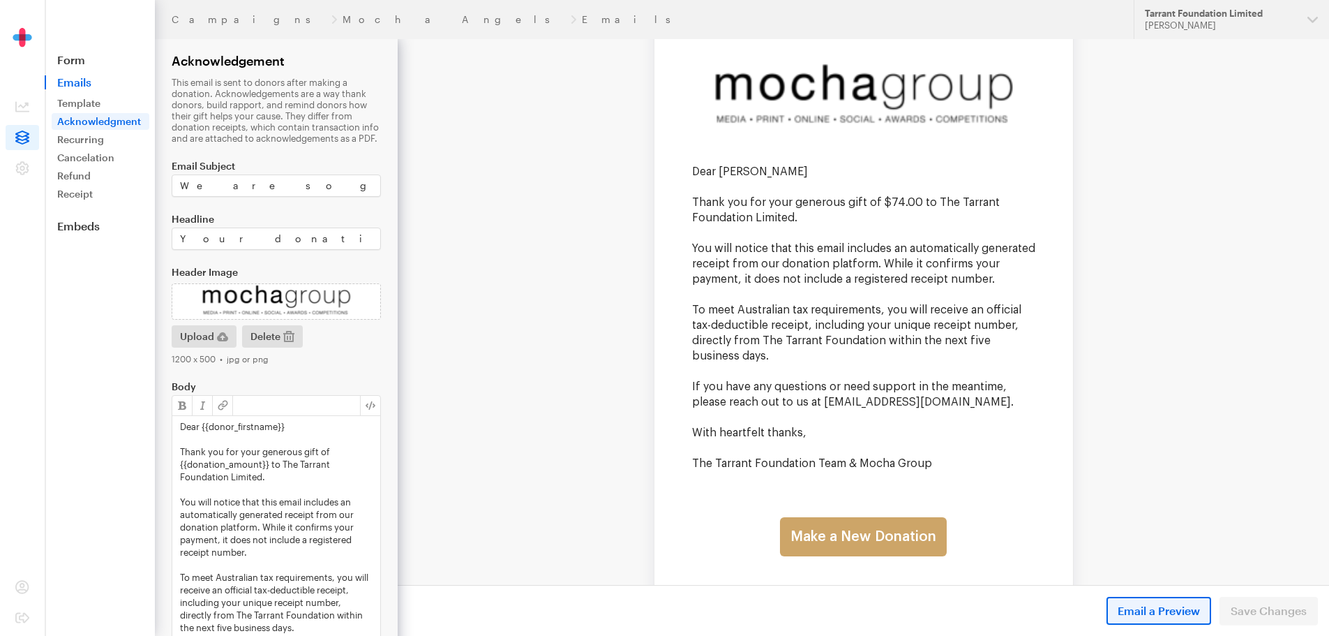
click at [1165, 603] on span "Email a Preview" at bounding box center [1159, 610] width 82 height 17
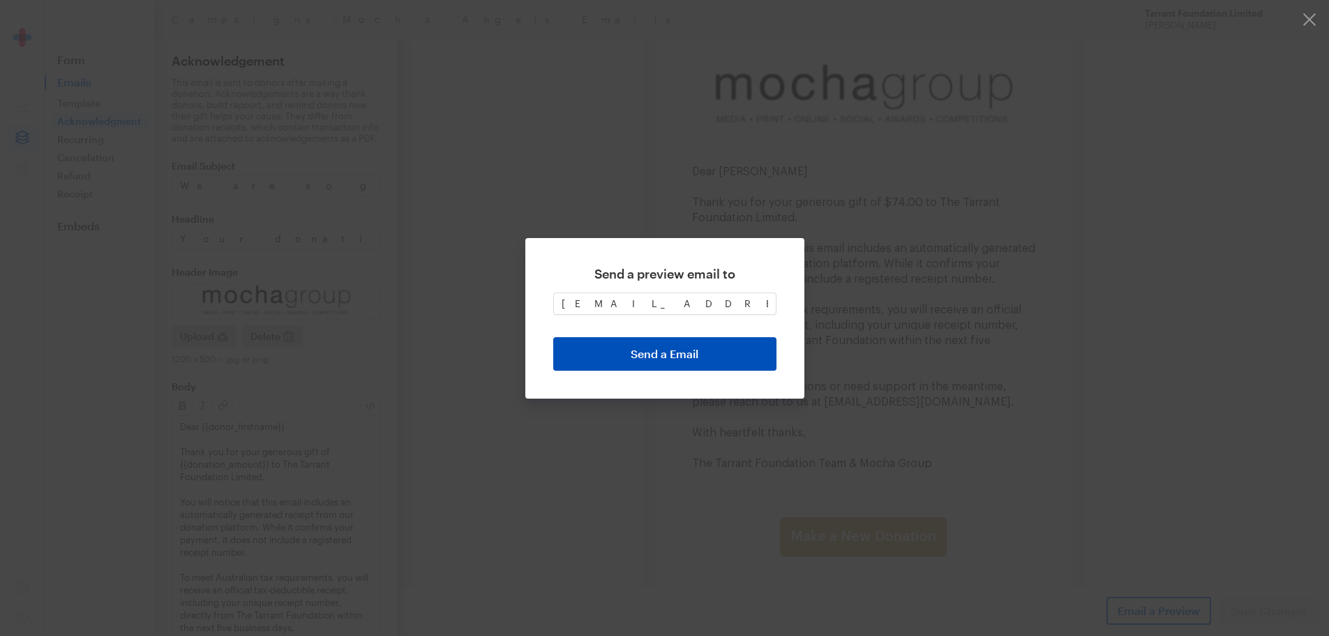
click at [682, 357] on button "Send a Email" at bounding box center [664, 353] width 223 height 33
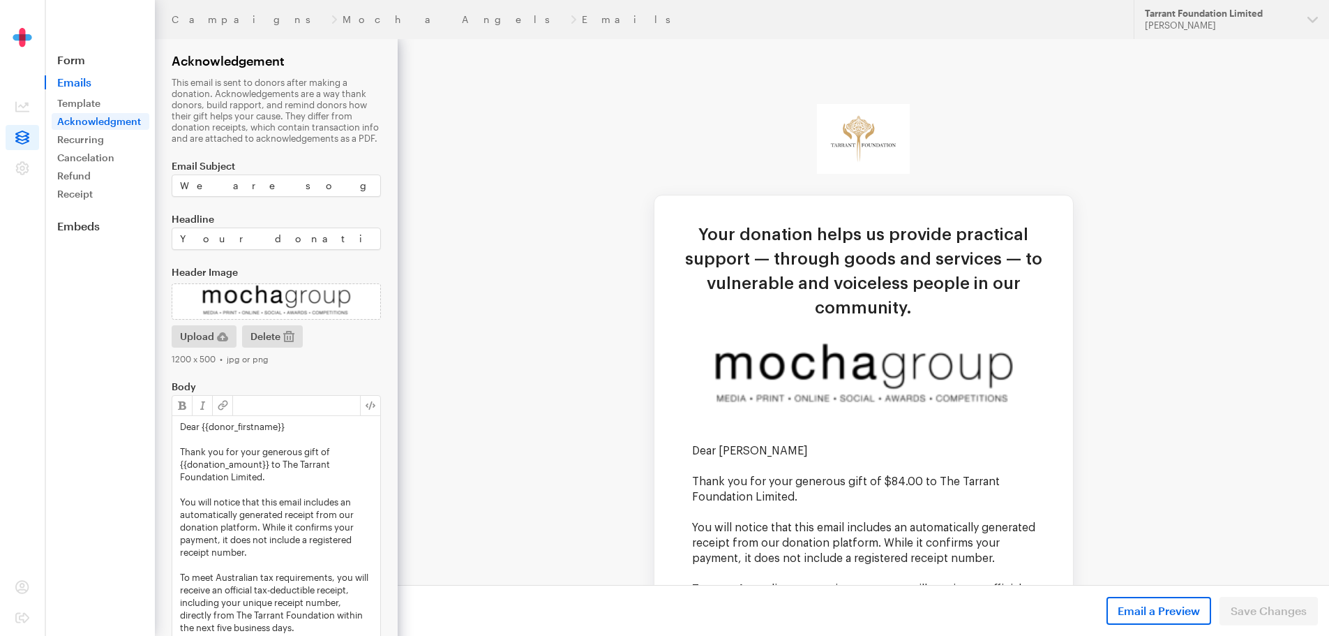
click at [336, 297] on img at bounding box center [276, 301] width 209 height 36
click at [294, 337] on icon "button" at bounding box center [288, 336] width 11 height 11
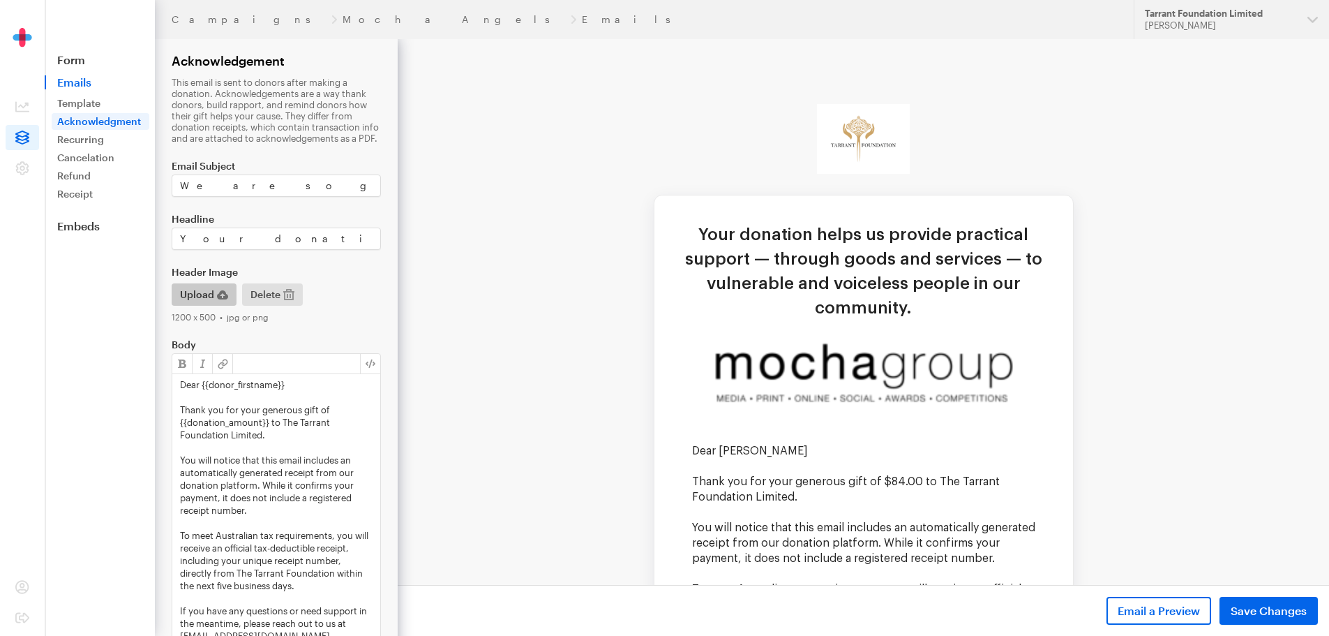
click at [207, 300] on span "Upload" at bounding box center [197, 294] width 34 height 17
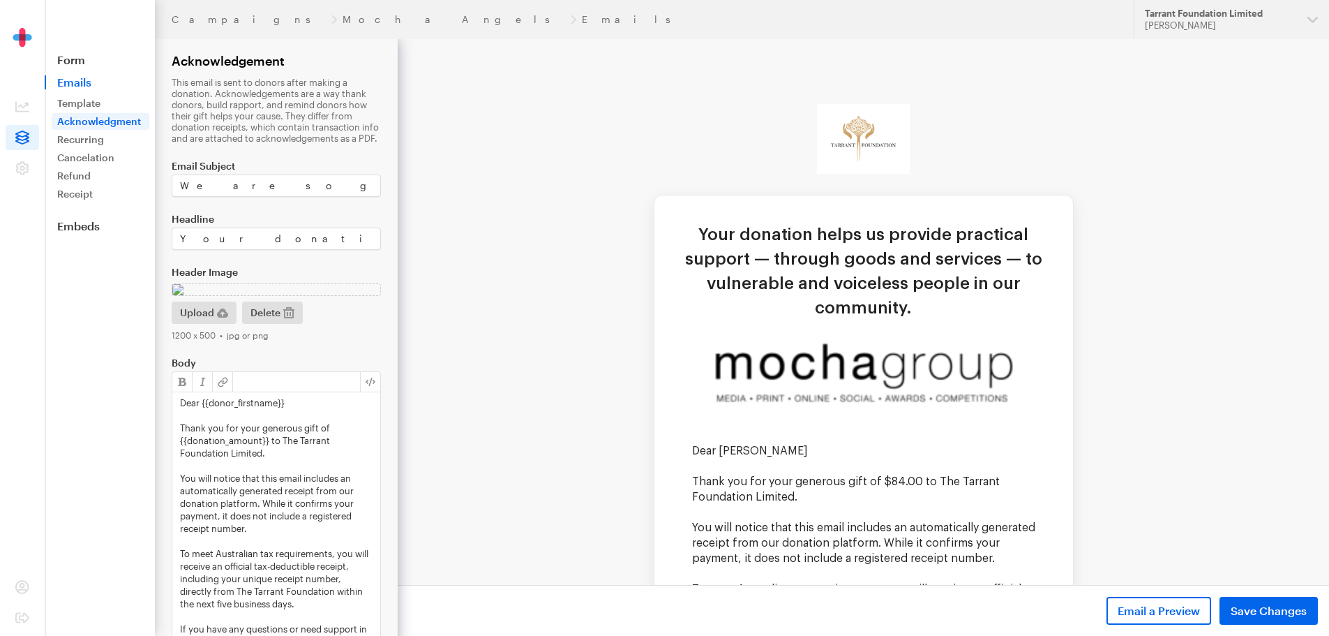
click at [1238, 602] on span "Save Changes" at bounding box center [1269, 610] width 76 height 17
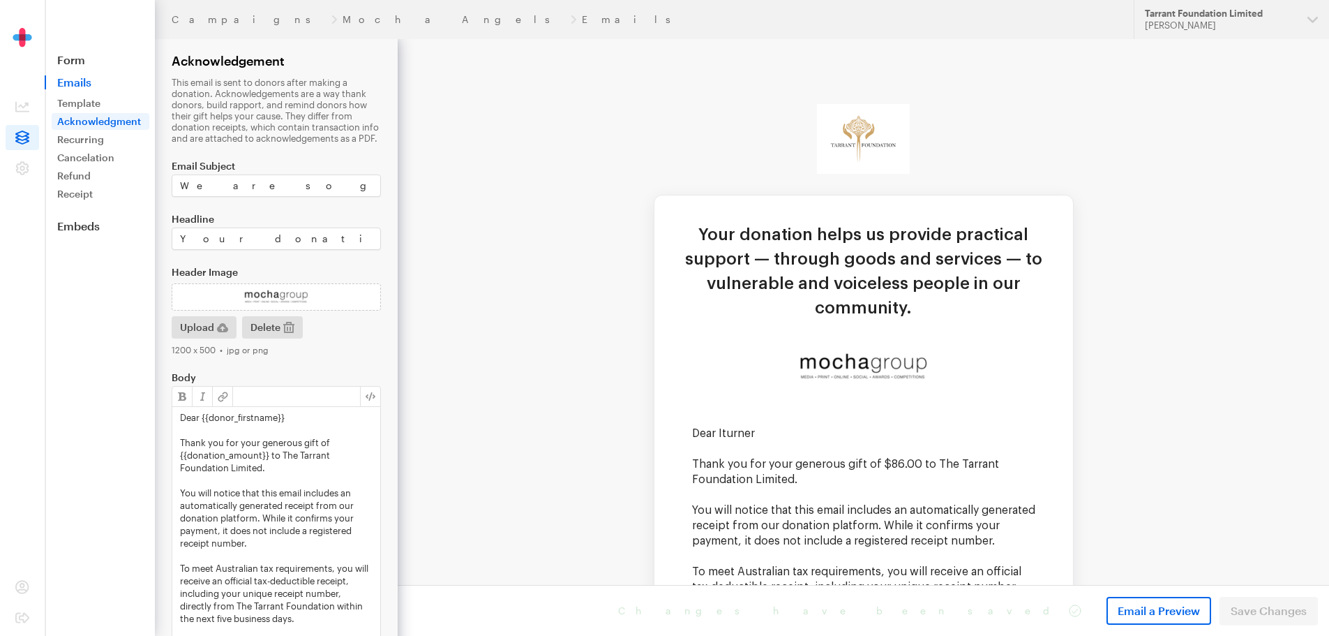
click at [1238, 80] on td "Your donation helps us provide practical support — through goods and services —…" at bounding box center [864, 523] width 932 height 969
click at [1072, 144] on td "Your donation helps us provide practical support — through goods and services —…" at bounding box center [864, 523] width 932 height 969
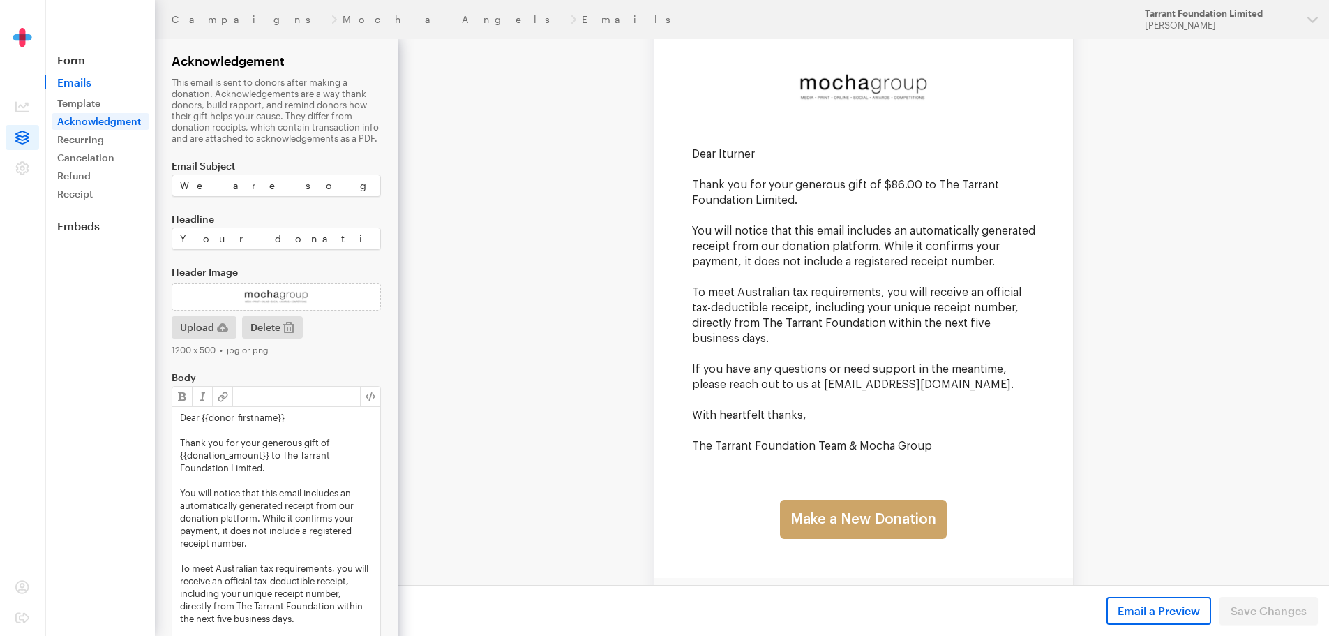
click at [539, 410] on td "Your donation helps us provide practical support — through goods and services —…" at bounding box center [864, 244] width 932 height 969
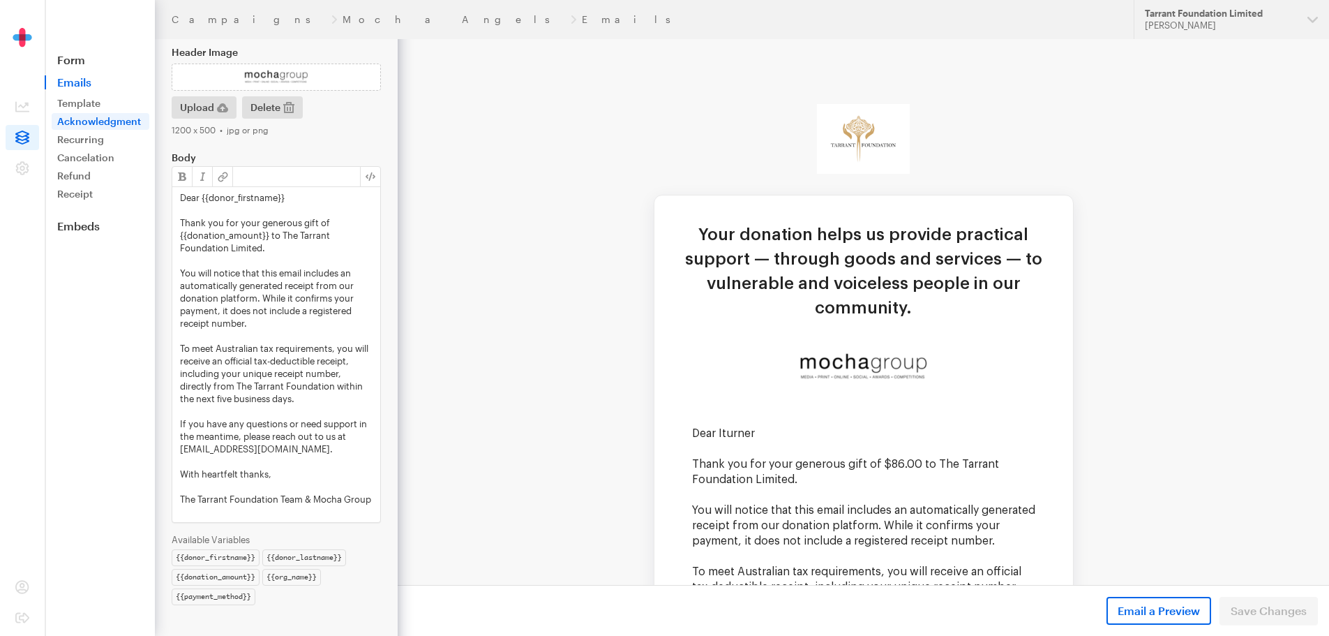
click at [578, 362] on td "Your donation helps us provide practical support — through goods and services —…" at bounding box center [864, 523] width 932 height 969
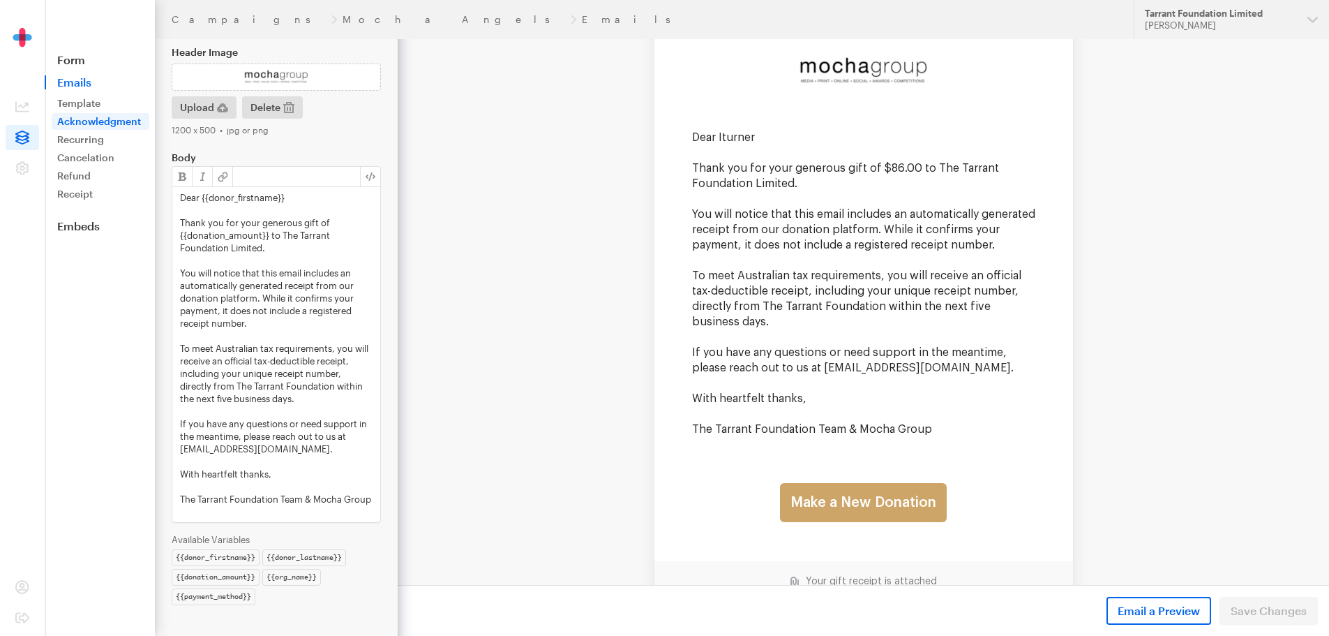
scroll to position [431, 0]
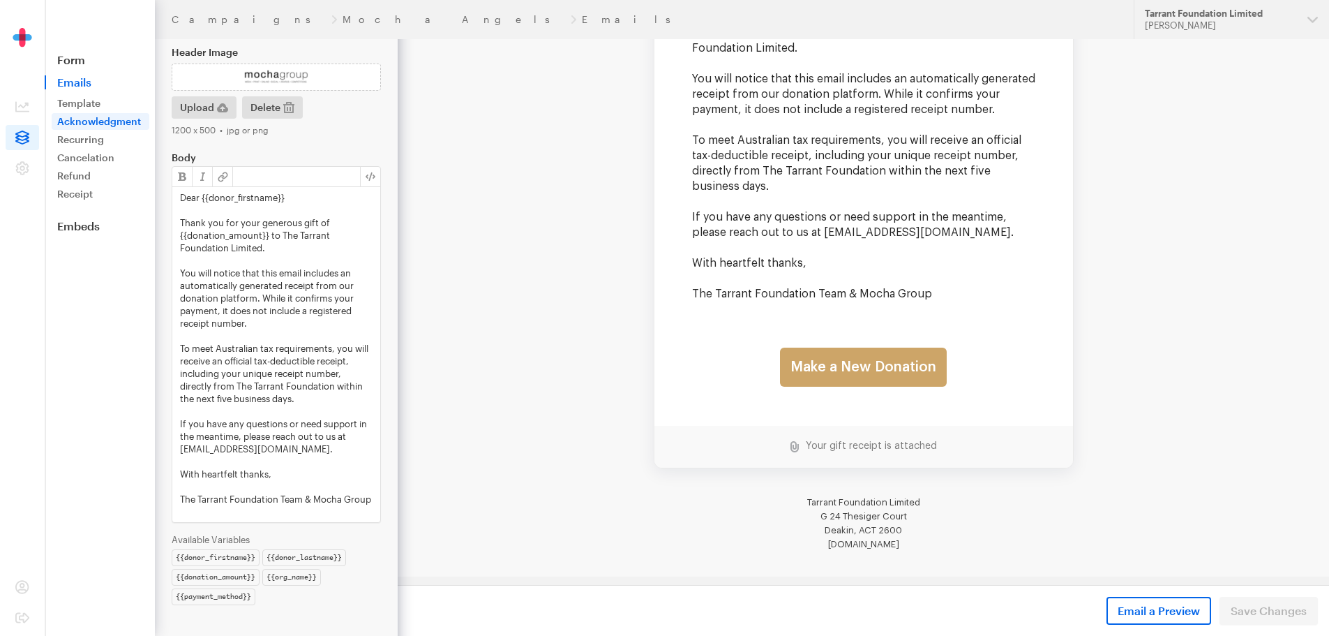
click at [577, 350] on td "Your donation helps us provide practical support — through goods and services —…" at bounding box center [864, 92] width 932 height 969
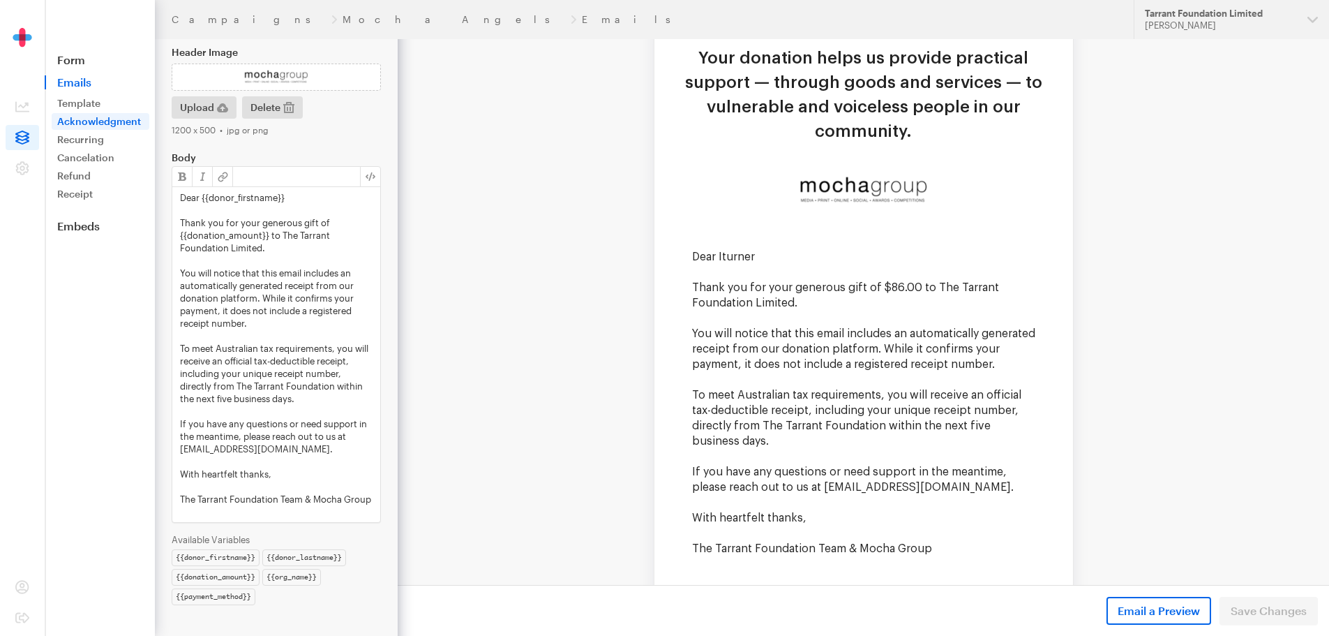
scroll to position [152, 0]
